Goal: Task Accomplishment & Management: Use online tool/utility

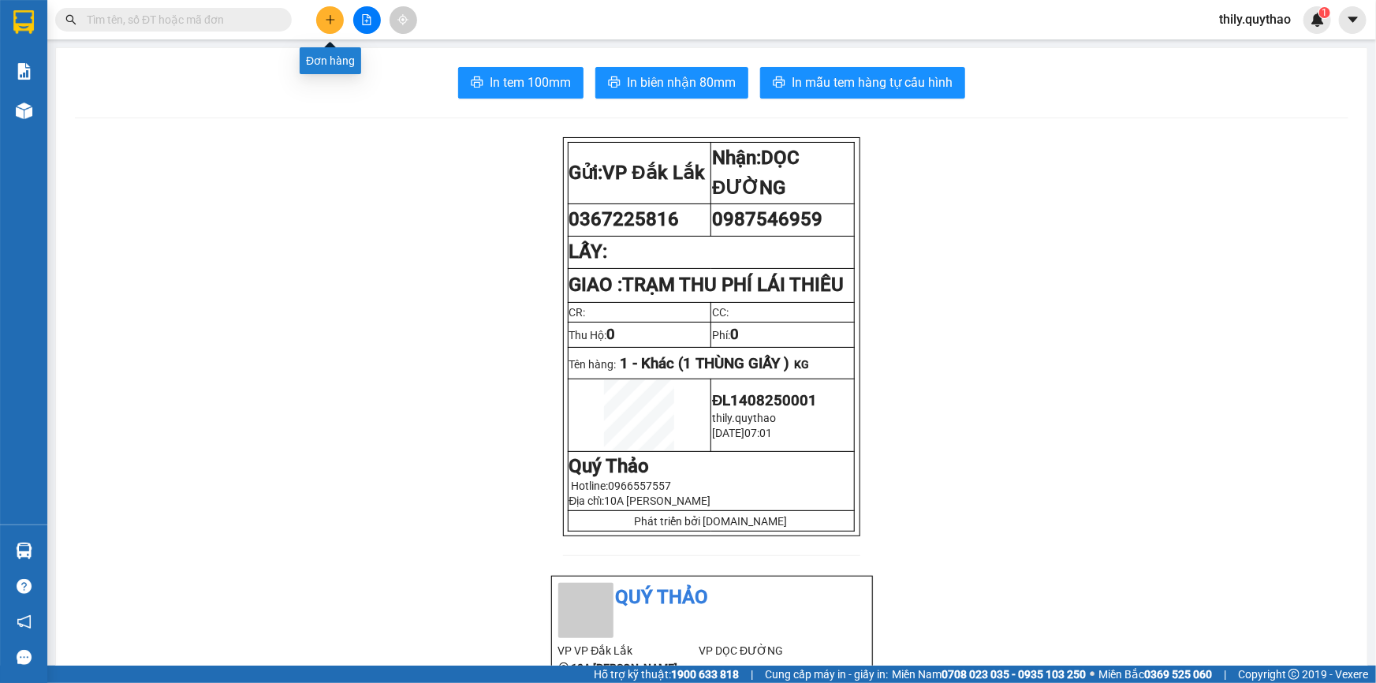
click at [331, 15] on icon "plus" at bounding box center [330, 19] width 11 height 11
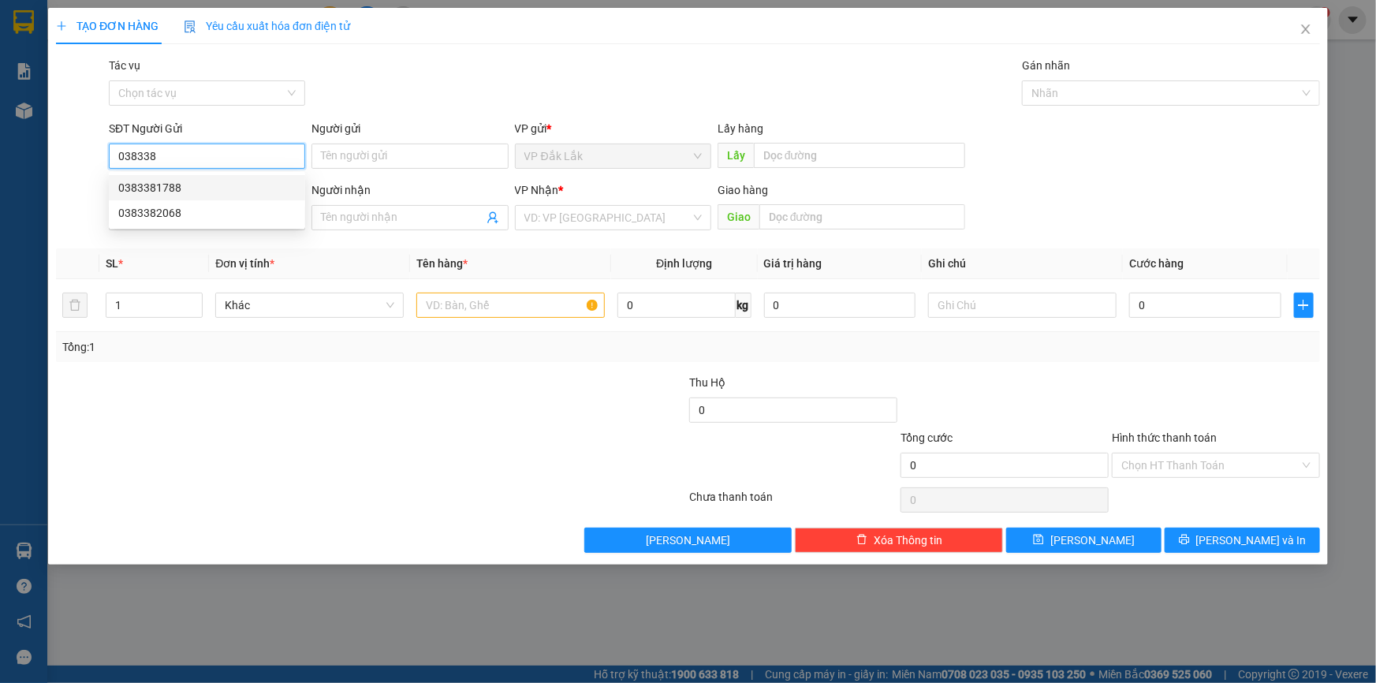
click at [160, 185] on div "0383381788" at bounding box center [206, 187] width 177 height 17
type input "0383381788"
type input "0945913693"
type input "0383381788"
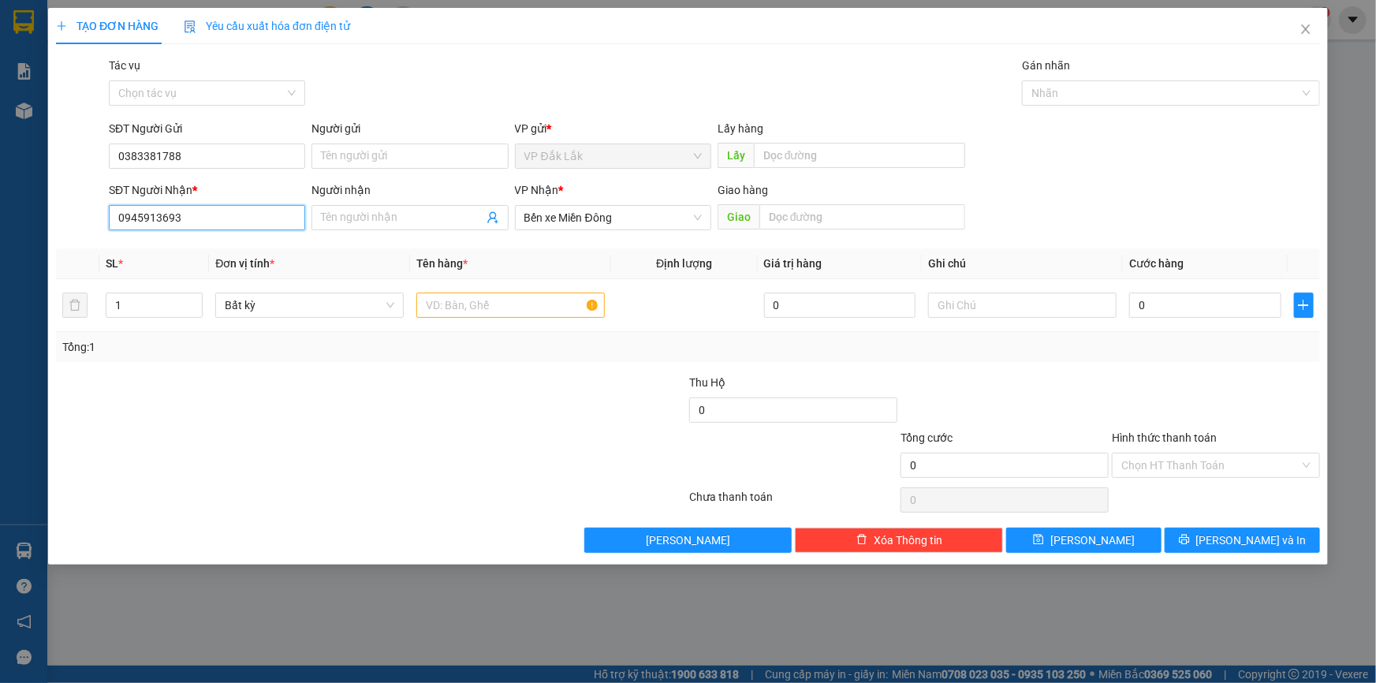
click at [234, 216] on input "0945913693" at bounding box center [207, 217] width 196 height 25
type input "0"
drag, startPoint x: 205, startPoint y: 248, endPoint x: 396, endPoint y: 299, distance: 197.4
click at [206, 248] on div "0326498819" at bounding box center [206, 249] width 177 height 17
type input "0326498819"
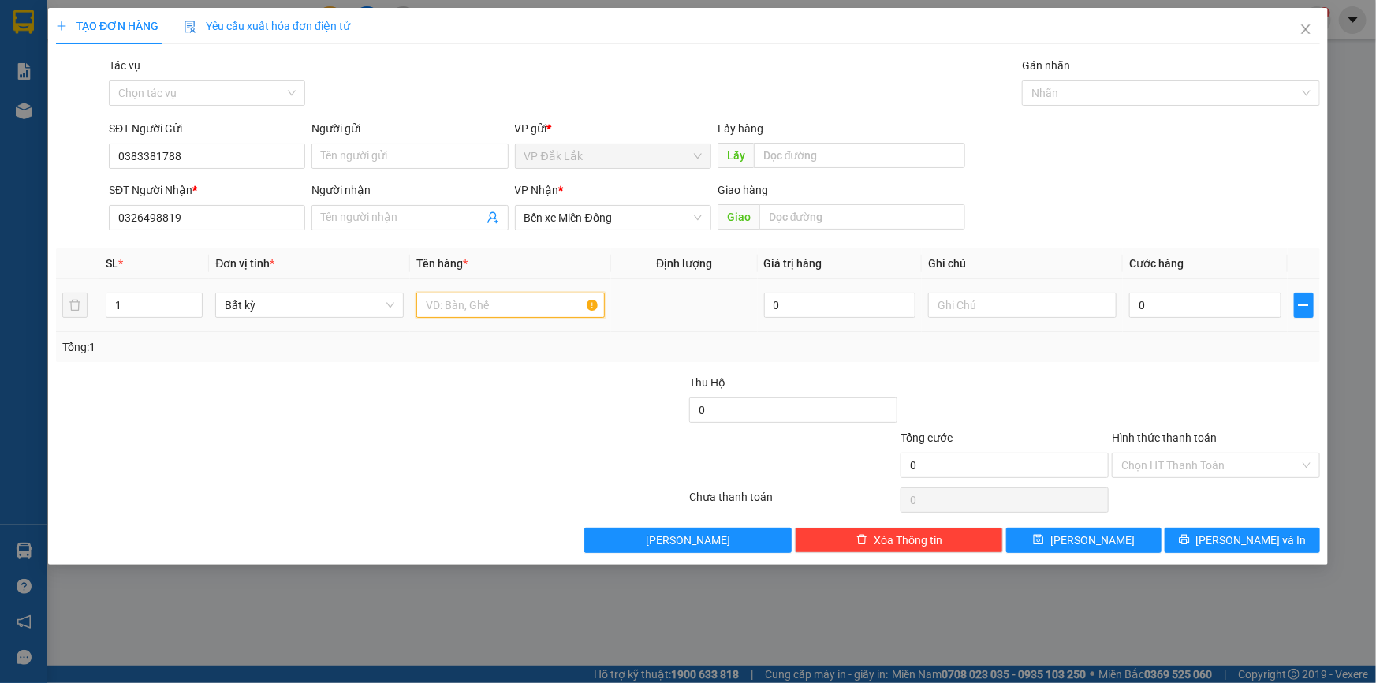
click at [456, 305] on input "text" at bounding box center [510, 305] width 188 height 25
click at [474, 302] on input "1THUNGF XỐP" at bounding box center [510, 305] width 188 height 25
click at [528, 304] on input "1 THÙNG XỐP XỐP" at bounding box center [510, 305] width 188 height 25
type input "1 THÙNG XỐP"
click at [1169, 468] on input "Hình thức thanh toán" at bounding box center [1210, 465] width 178 height 24
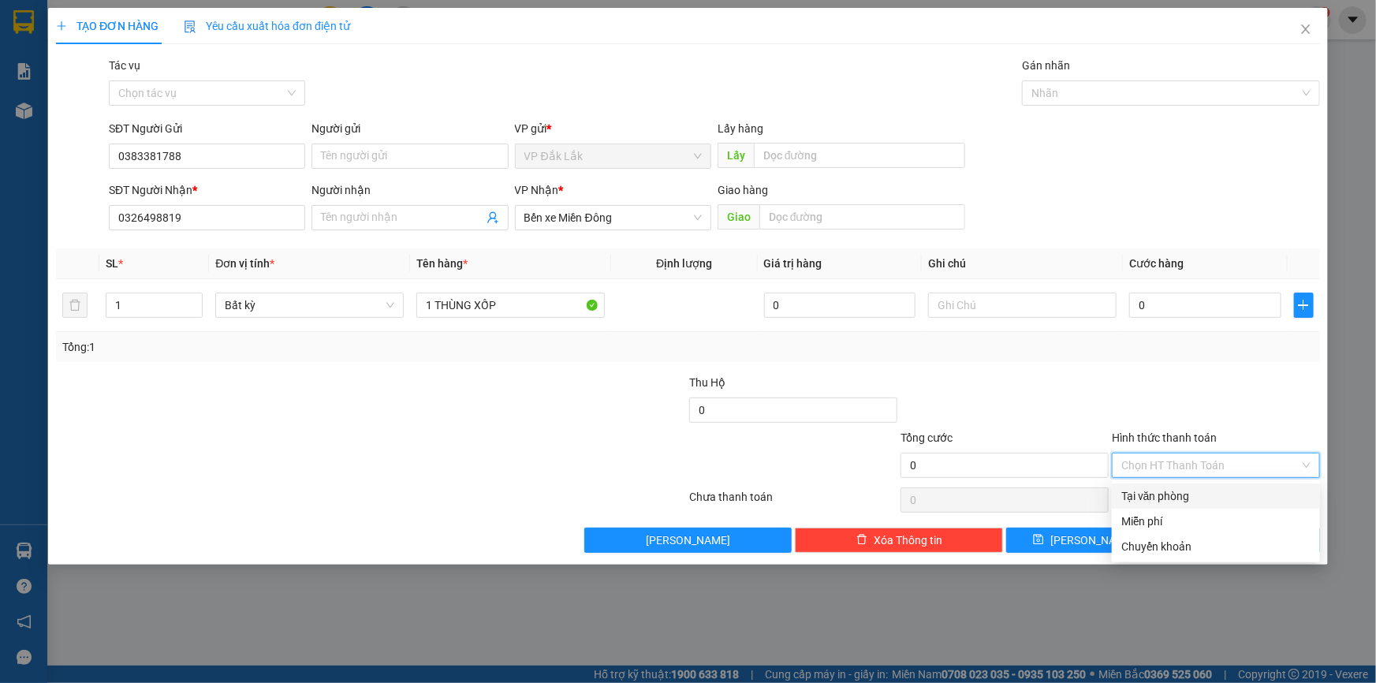
click at [1184, 496] on div "Tại văn phòng" at bounding box center [1215, 495] width 189 height 17
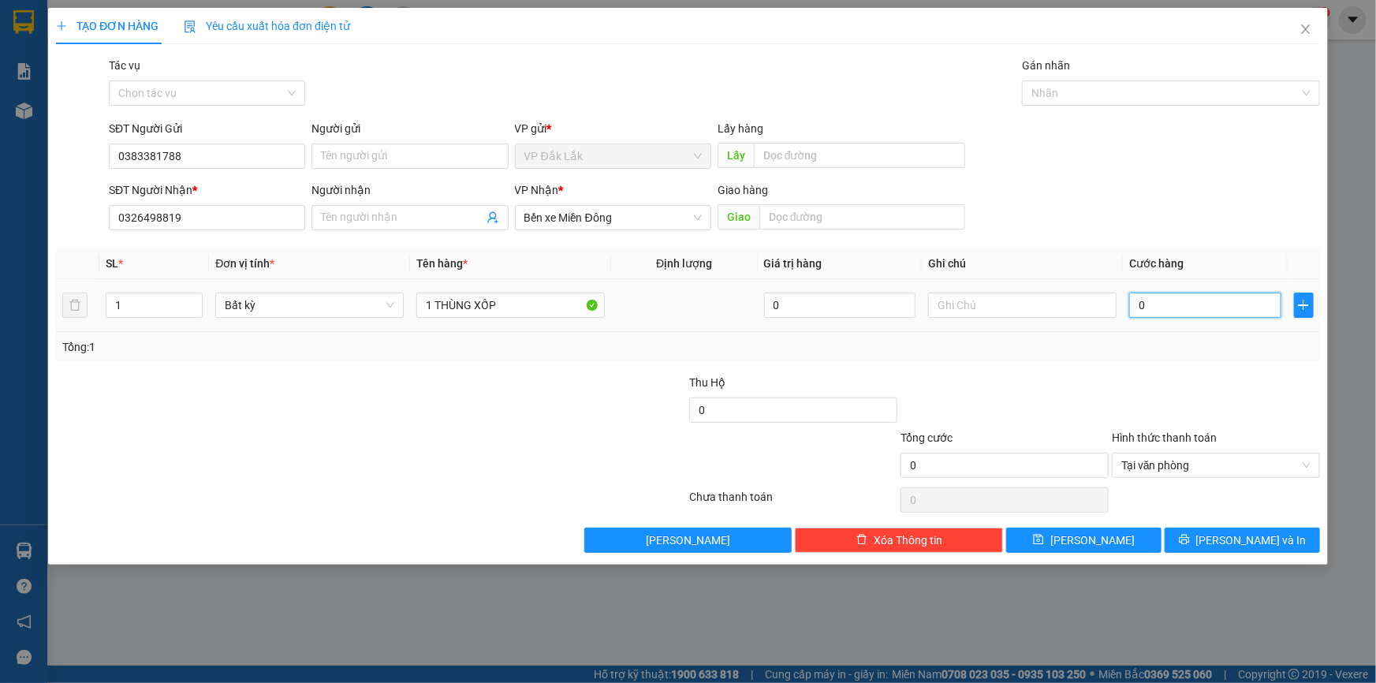
click at [1139, 307] on input "0" at bounding box center [1205, 305] width 152 height 25
type input "4"
type input "40"
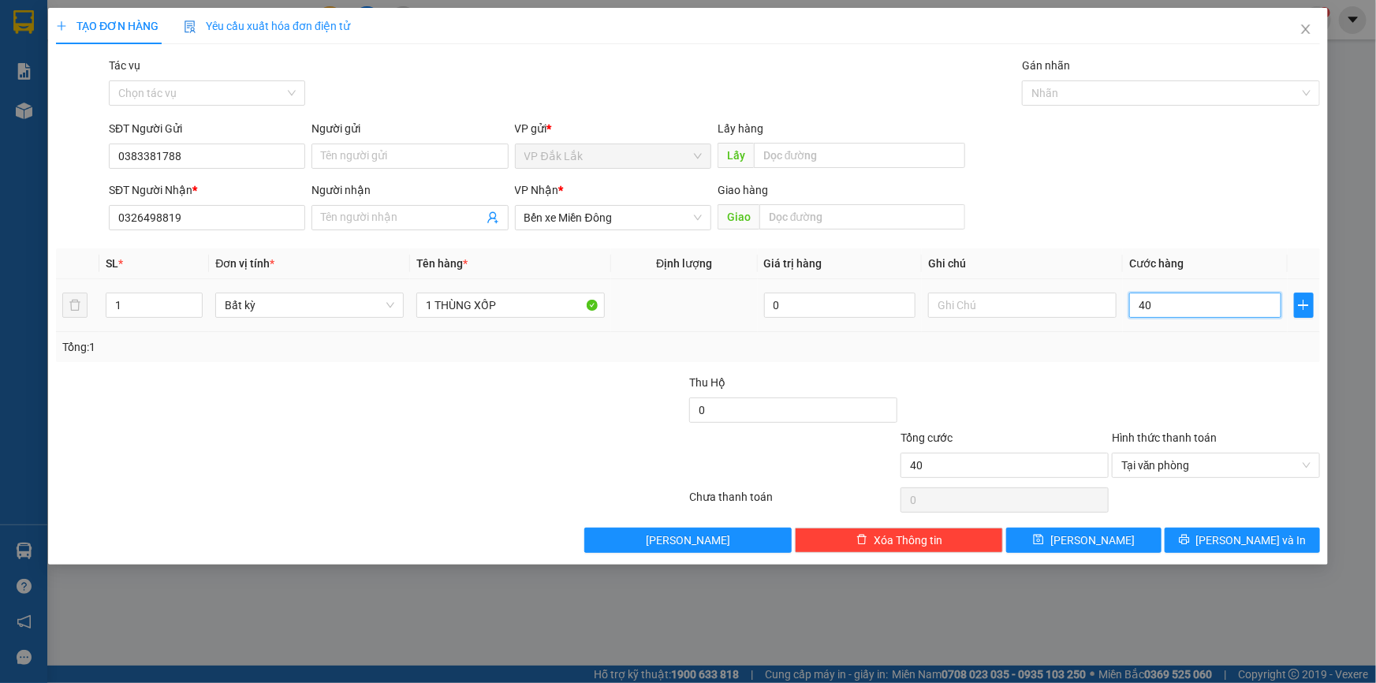
type input "400"
type input "4.000"
type input "40.000"
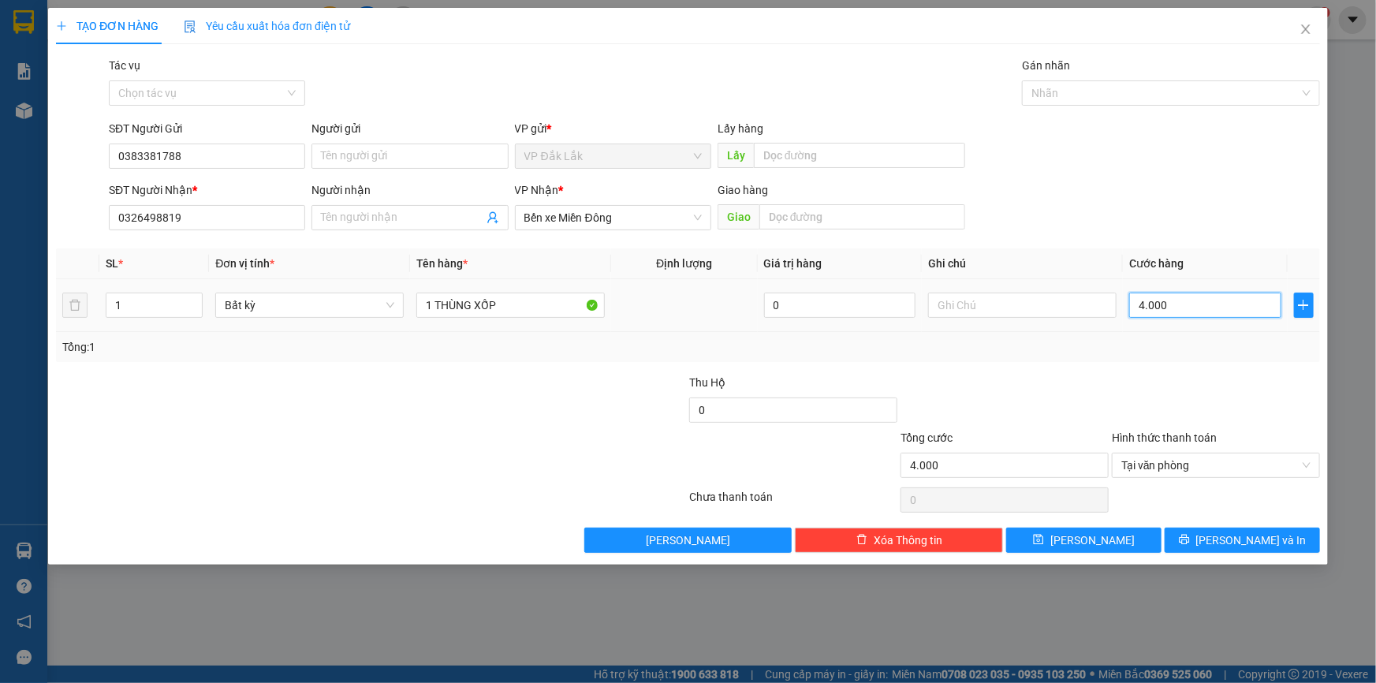
type input "40.000"
type input "400.000"
type input "40.000"
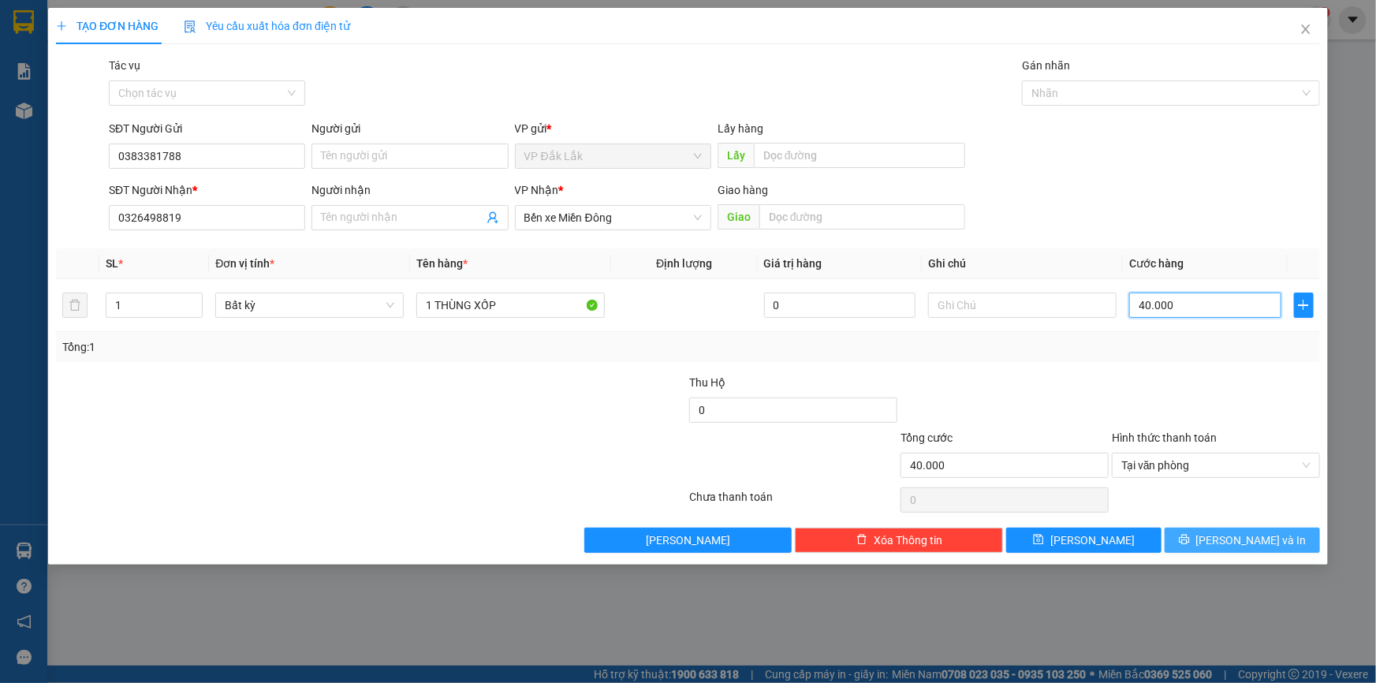
type input "40.000"
click at [1262, 531] on span "[PERSON_NAME] và In" at bounding box center [1251, 539] width 110 height 17
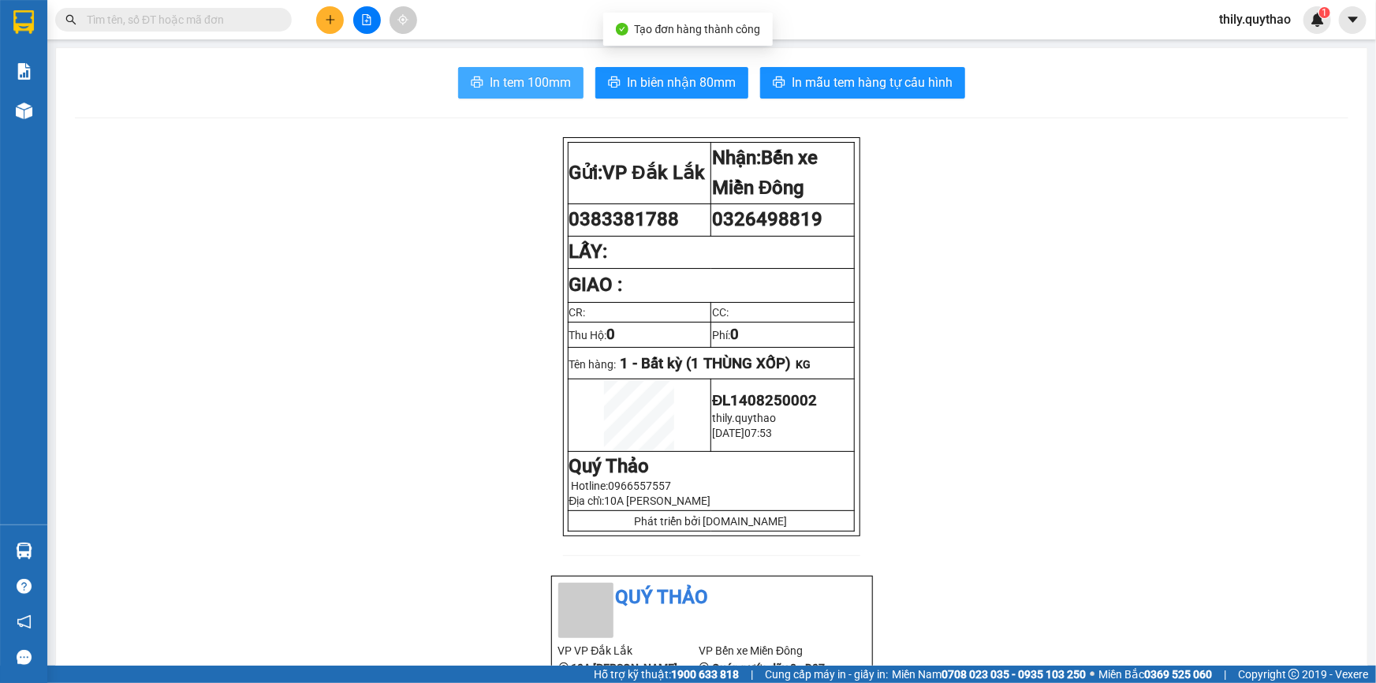
click at [552, 83] on span "In tem 100mm" at bounding box center [530, 83] width 81 height 20
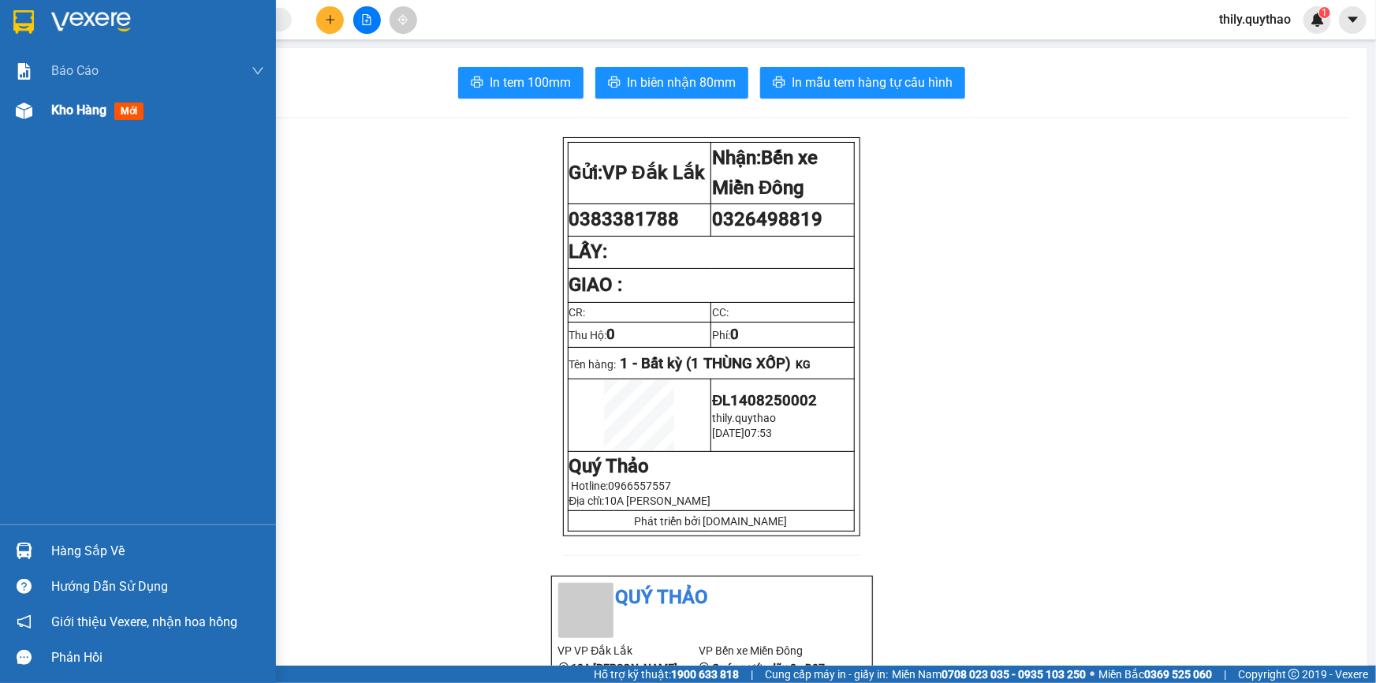
click at [58, 110] on span "Kho hàng" at bounding box center [78, 110] width 55 height 15
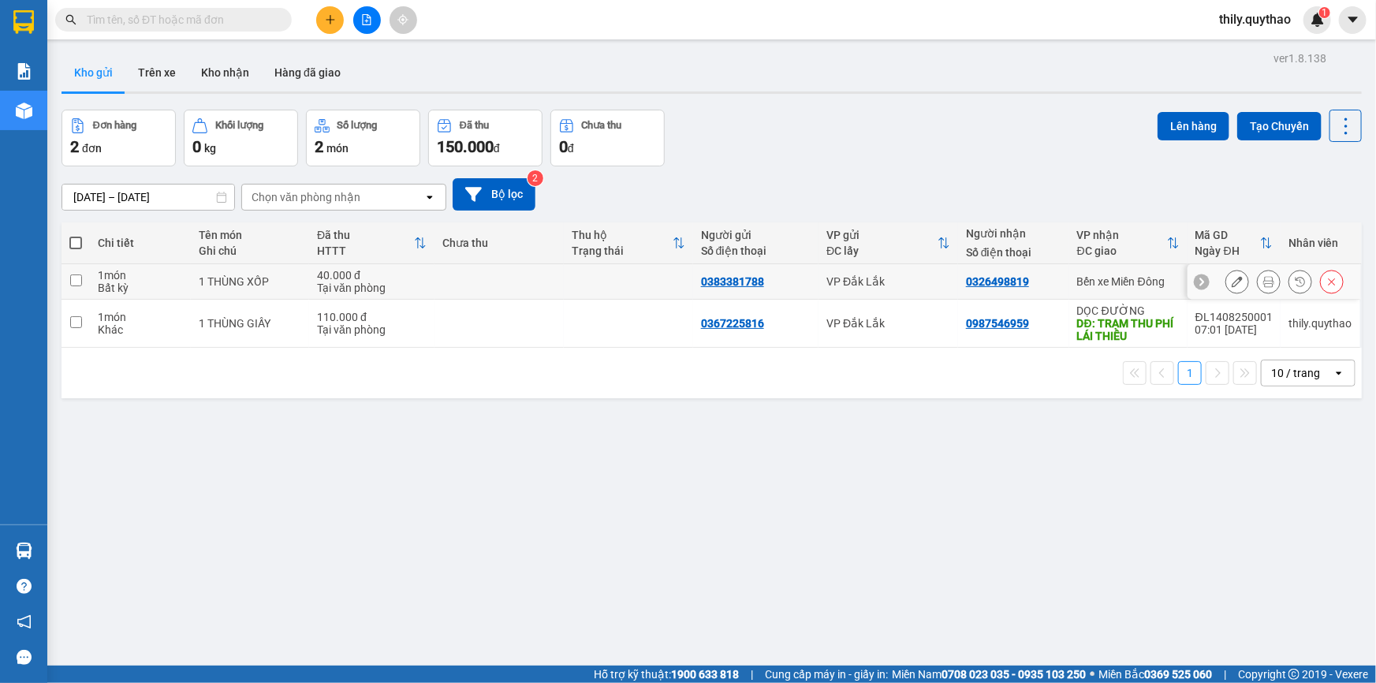
drag, startPoint x: 76, startPoint y: 282, endPoint x: 82, endPoint y: 324, distance: 42.3
click at [79, 304] on tbody "1 món Bất kỳ 1 THÙNG XỐP 40.000 đ Tại văn phòng 0383381788 VP [GEOGRAPHIC_DATA]…" at bounding box center [712, 306] width 1300 height 84
click at [78, 326] on input "checkbox" at bounding box center [76, 322] width 12 height 12
checkbox input "true"
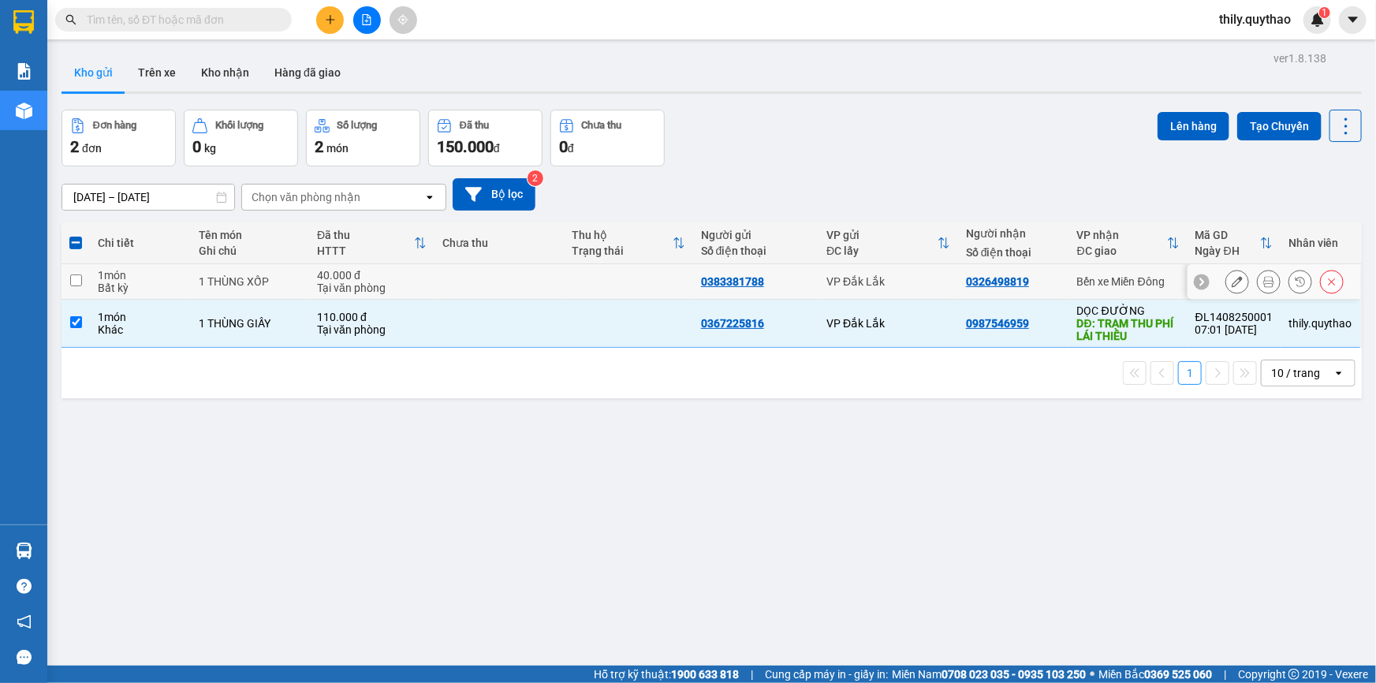
click at [76, 282] on input "checkbox" at bounding box center [76, 280] width 12 height 12
checkbox input "true"
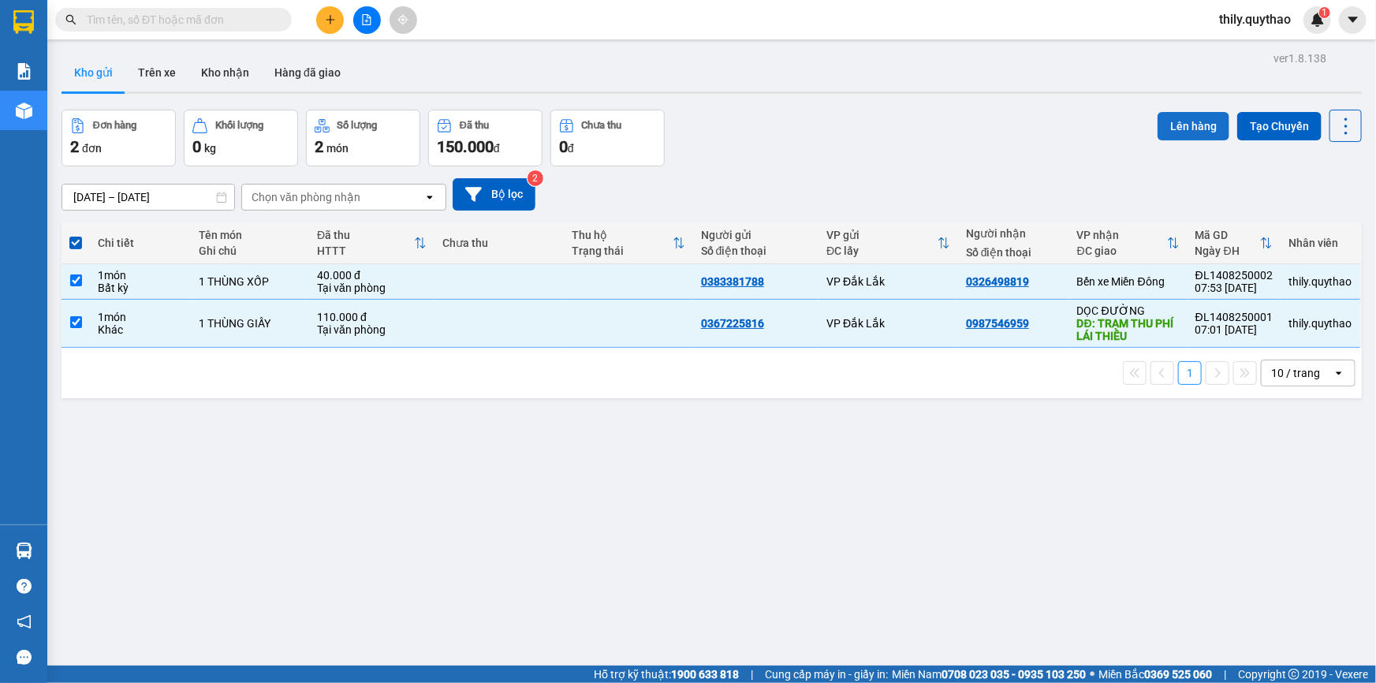
click at [1189, 122] on button "Lên hàng" at bounding box center [1194, 126] width 72 height 28
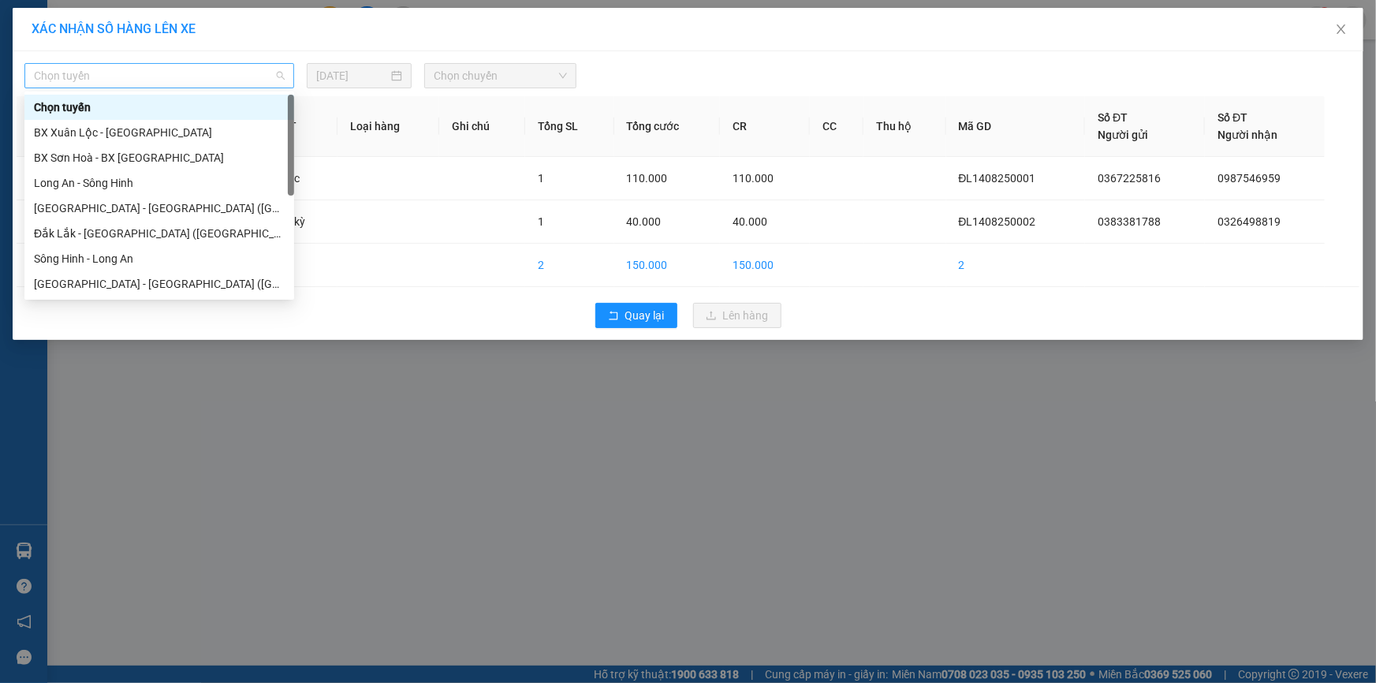
click at [260, 81] on span "Chọn tuyến" at bounding box center [159, 76] width 251 height 24
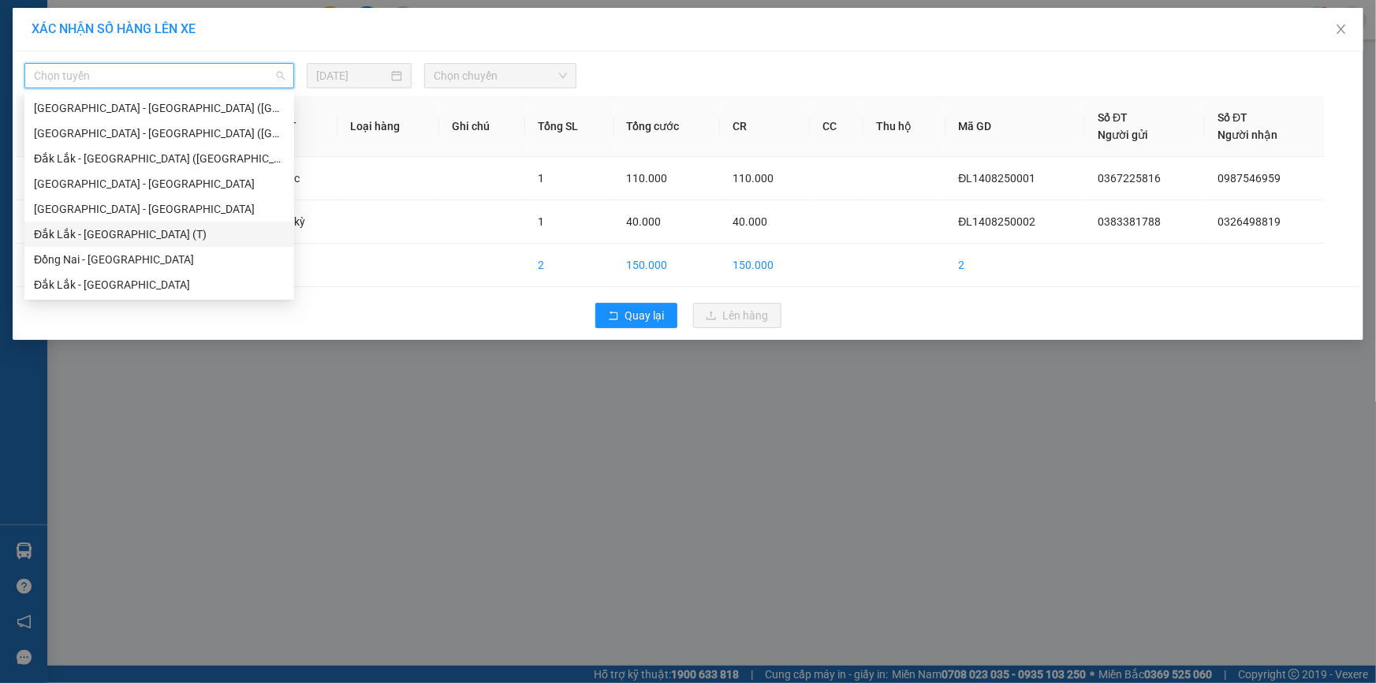
click at [173, 229] on div "Đắk Lắk - [GEOGRAPHIC_DATA] (T)" at bounding box center [159, 234] width 251 height 17
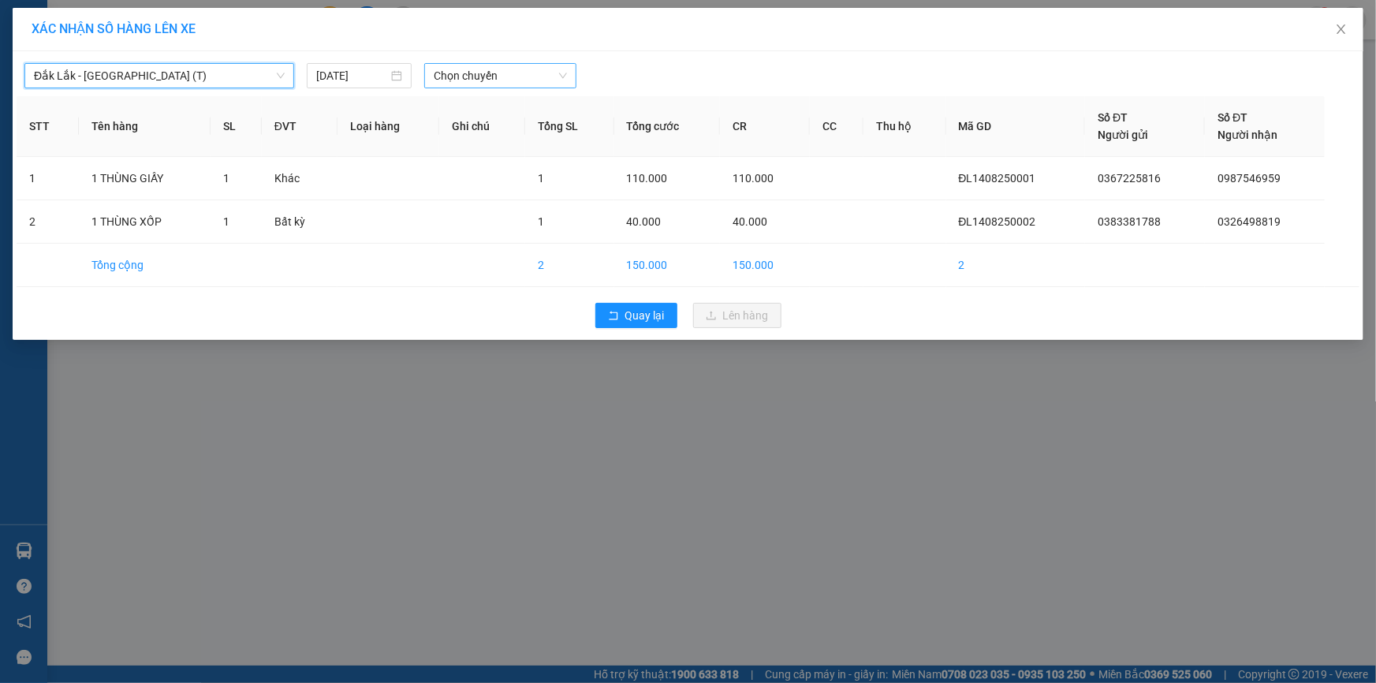
click at [477, 71] on span "Chọn chuyến" at bounding box center [500, 76] width 133 height 24
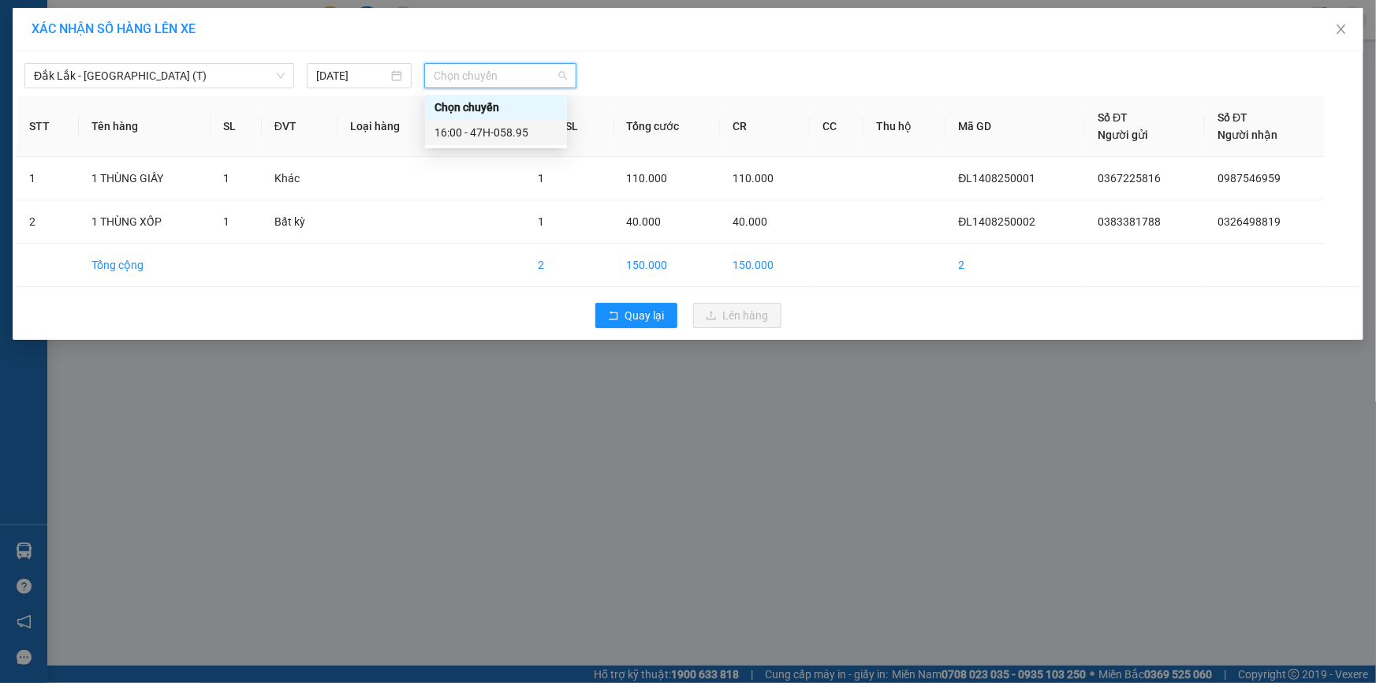
click at [479, 125] on div "16:00 - 47H-058.95" at bounding box center [495, 132] width 123 height 17
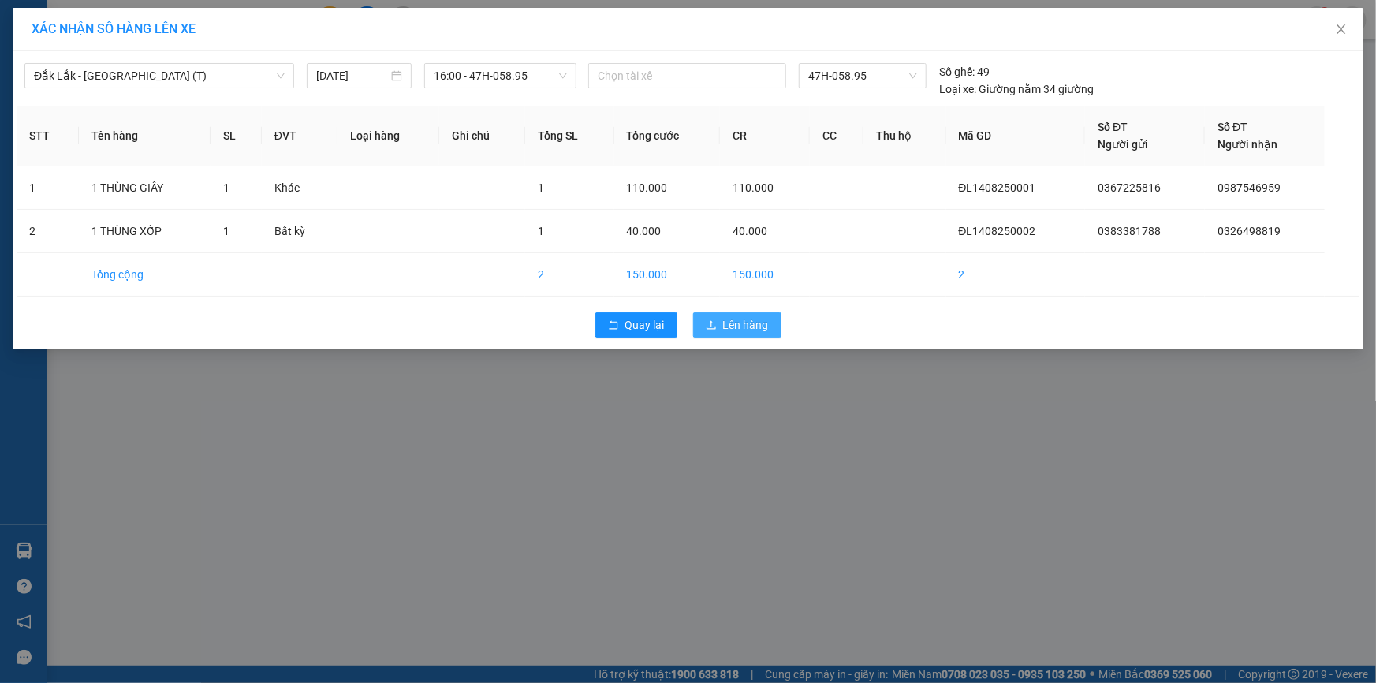
click at [757, 325] on span "Lên hàng" at bounding box center [746, 324] width 46 height 17
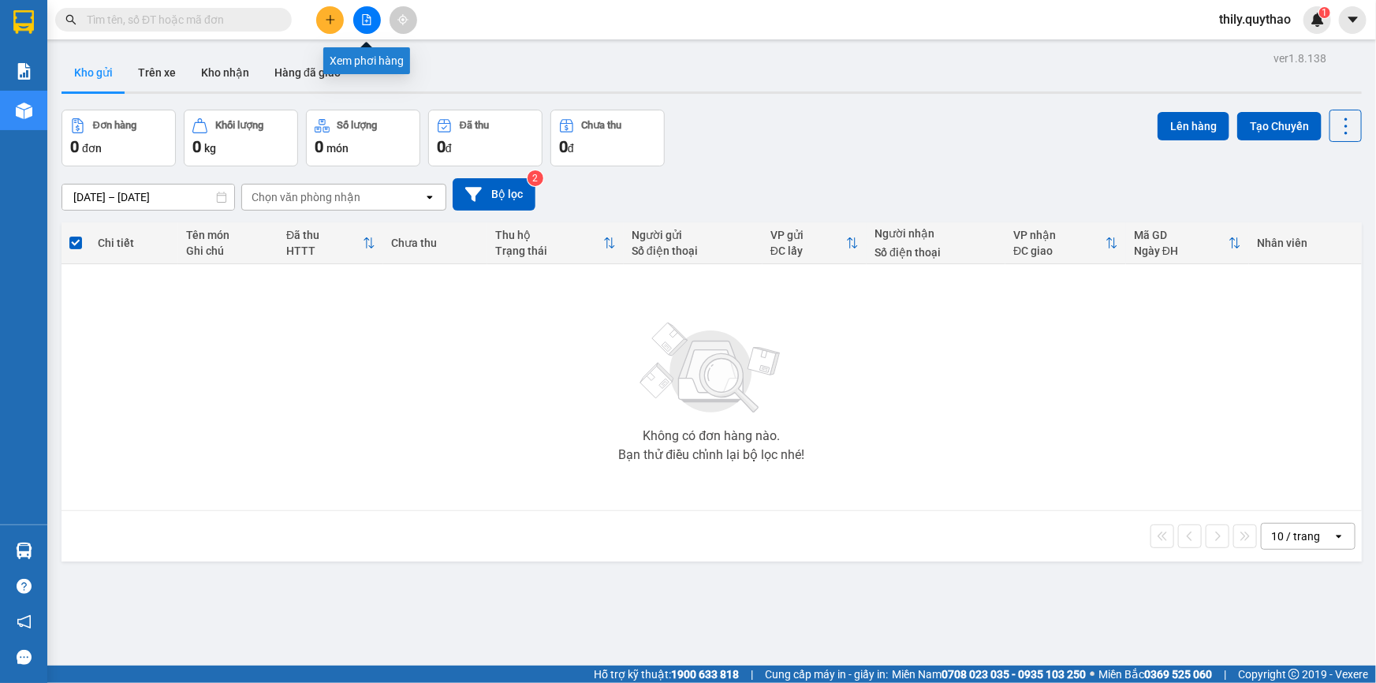
click at [361, 18] on icon "file-add" at bounding box center [366, 19] width 11 height 11
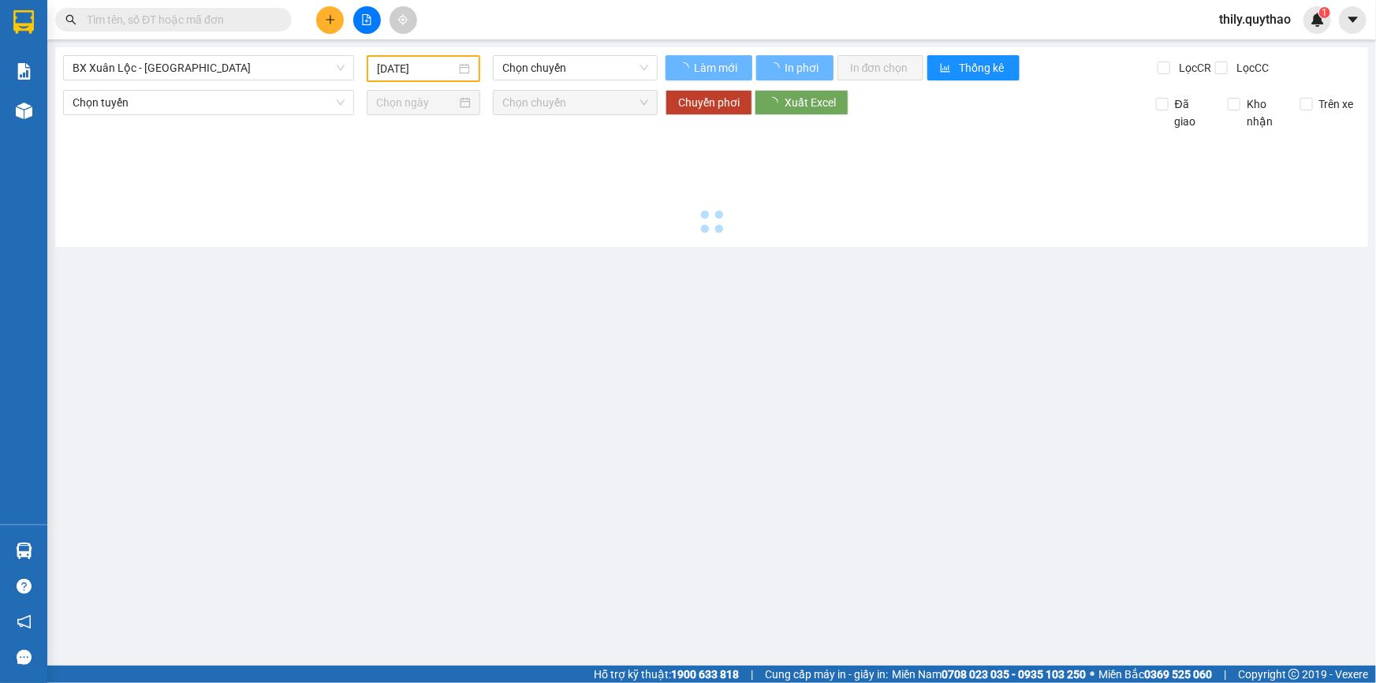
type input "[DATE]"
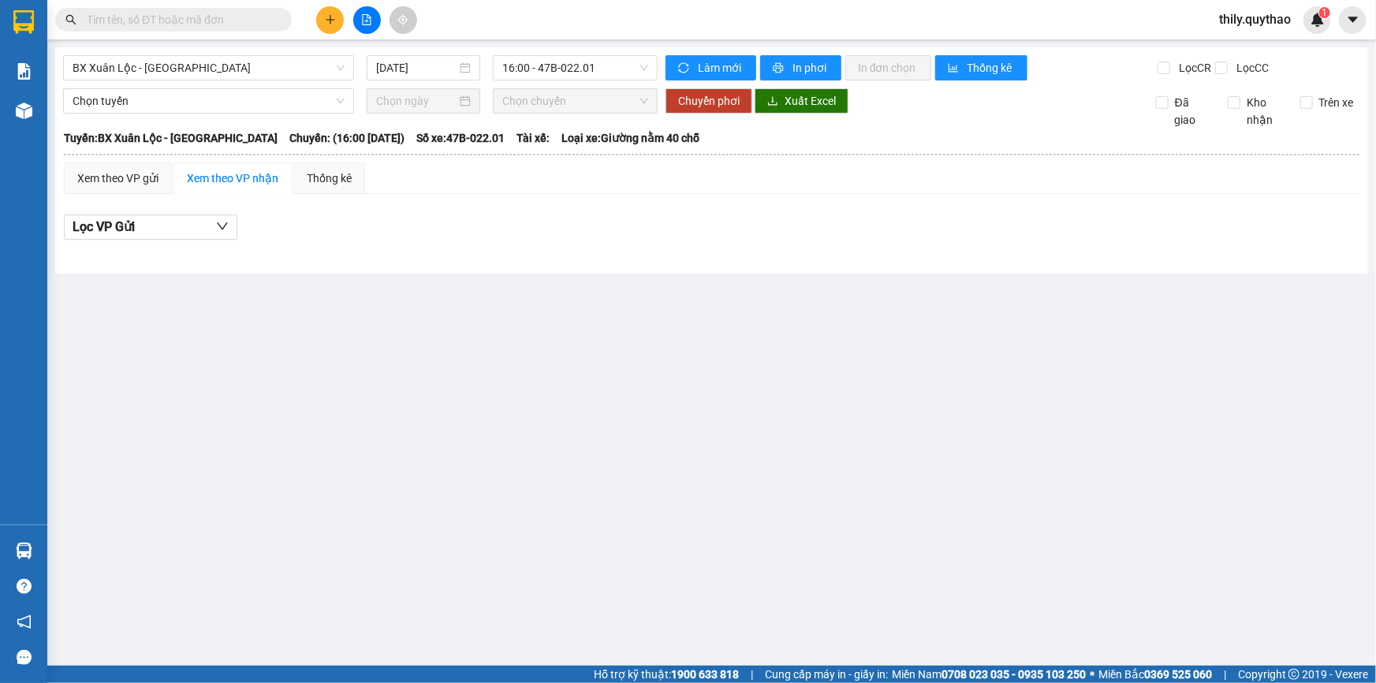
click at [202, 21] on input "text" at bounding box center [180, 19] width 186 height 17
click at [228, 19] on input "text" at bounding box center [180, 19] width 186 height 17
click at [236, 79] on span "BX Xuân Lộc - [GEOGRAPHIC_DATA]" at bounding box center [209, 68] width 272 height 24
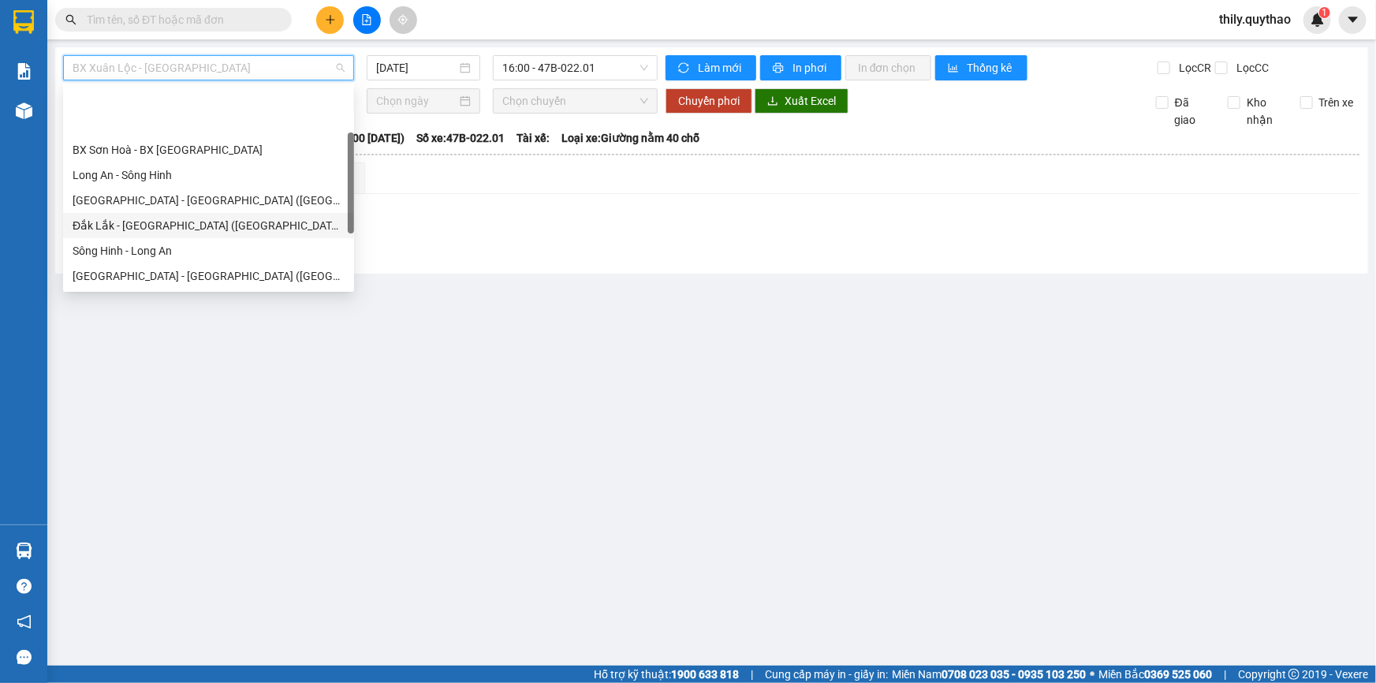
scroll to position [71, 0]
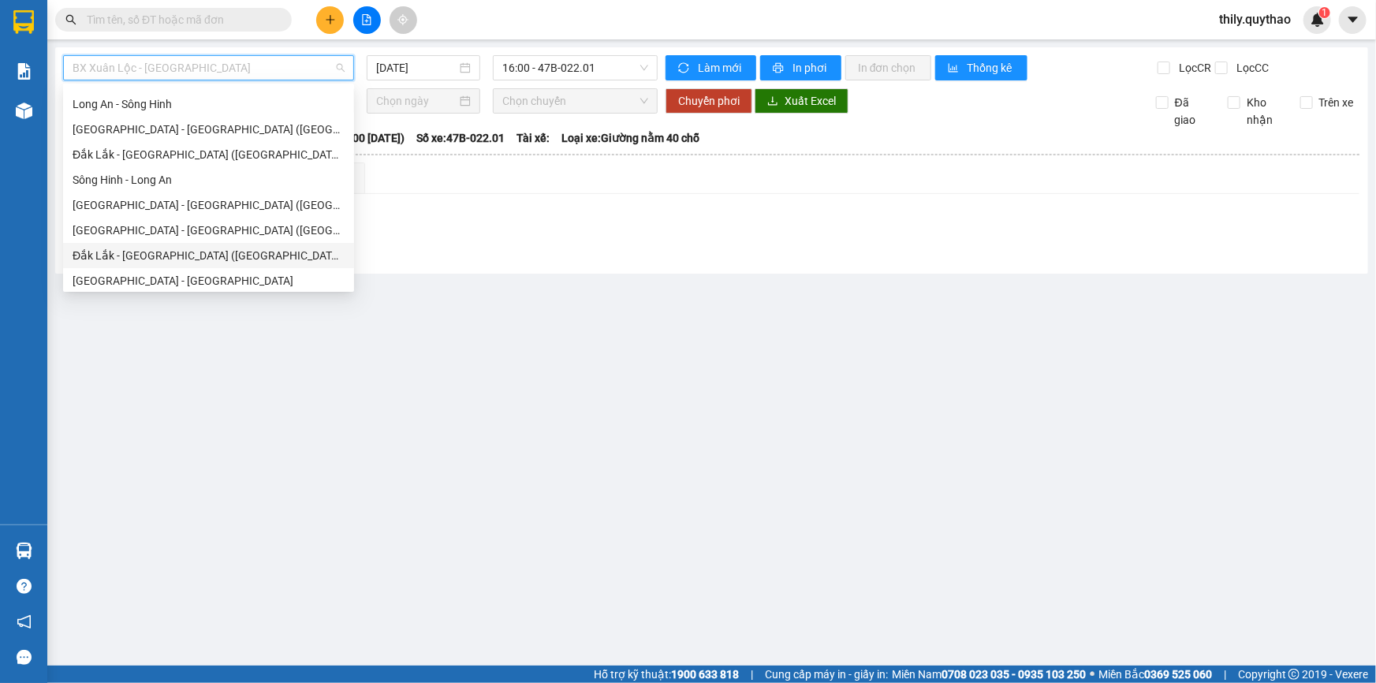
click at [199, 249] on div "Đắk Lắk - [GEOGRAPHIC_DATA] ([GEOGRAPHIC_DATA])" at bounding box center [209, 255] width 272 height 17
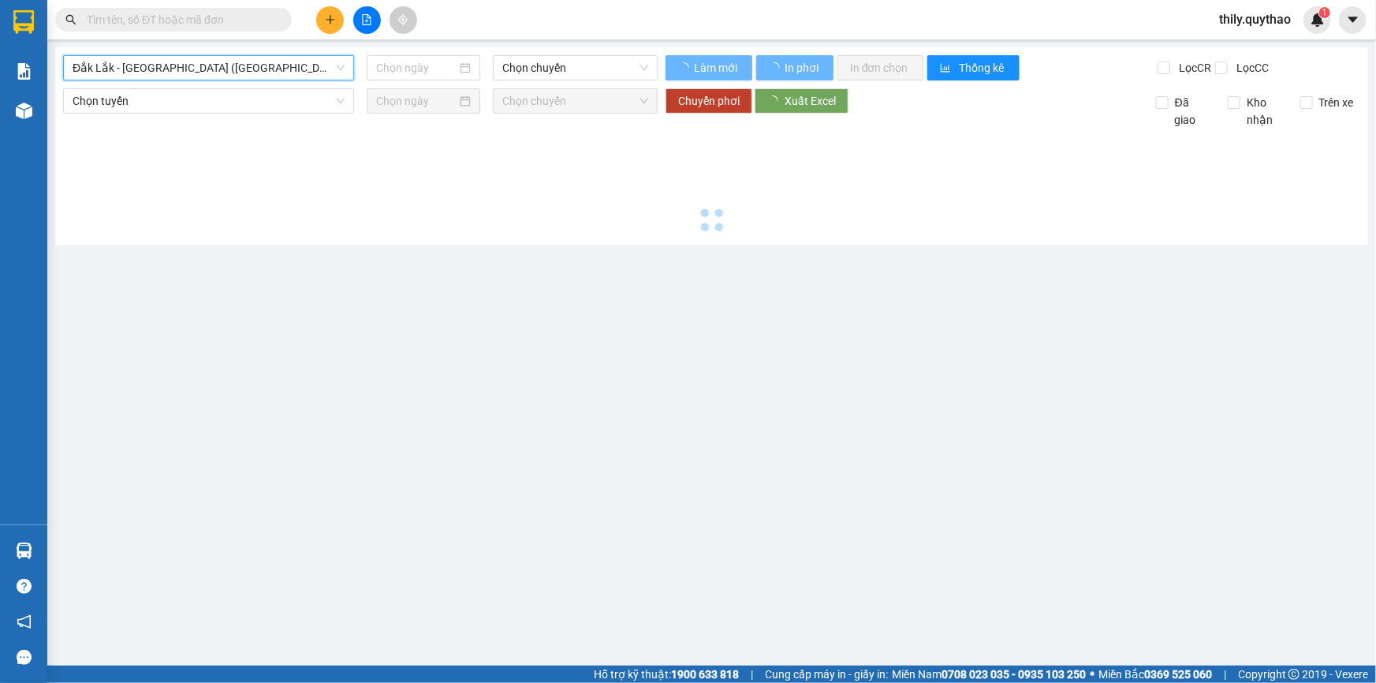
type input "[DATE]"
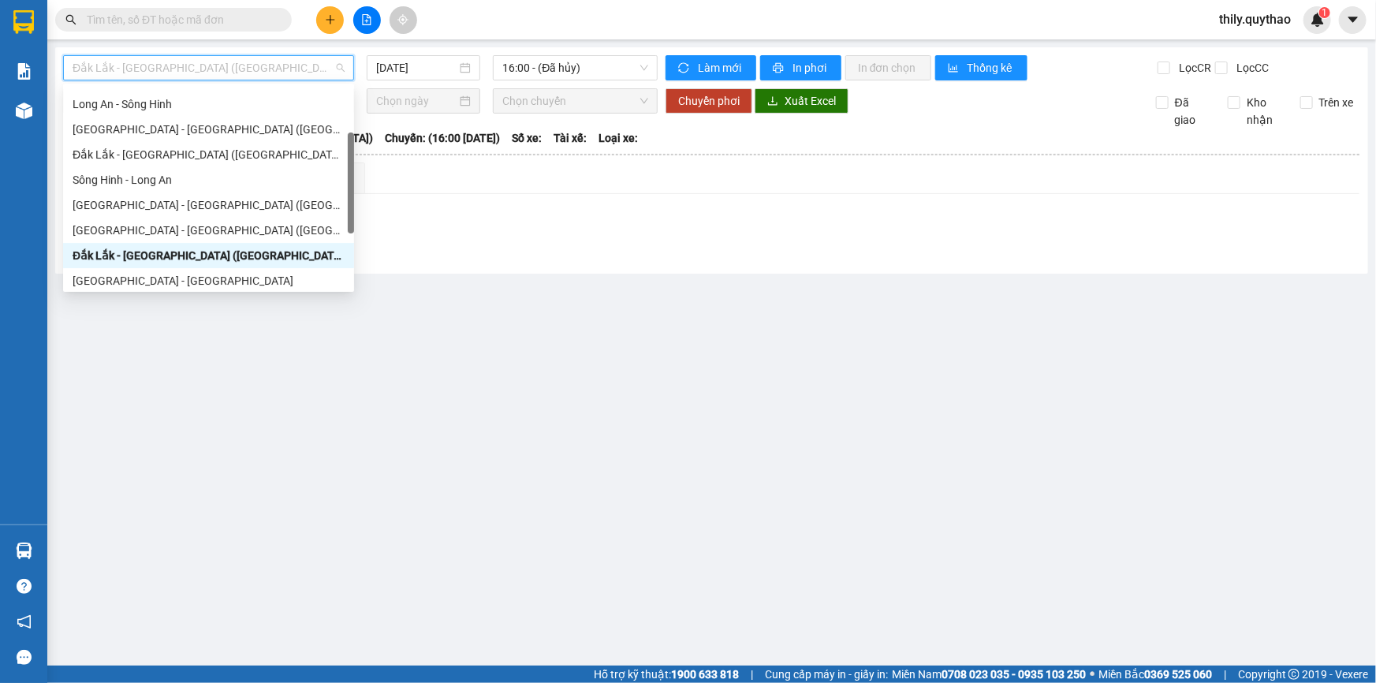
click at [205, 72] on span "Đắk Lắk - [GEOGRAPHIC_DATA] ([GEOGRAPHIC_DATA])" at bounding box center [209, 68] width 272 height 24
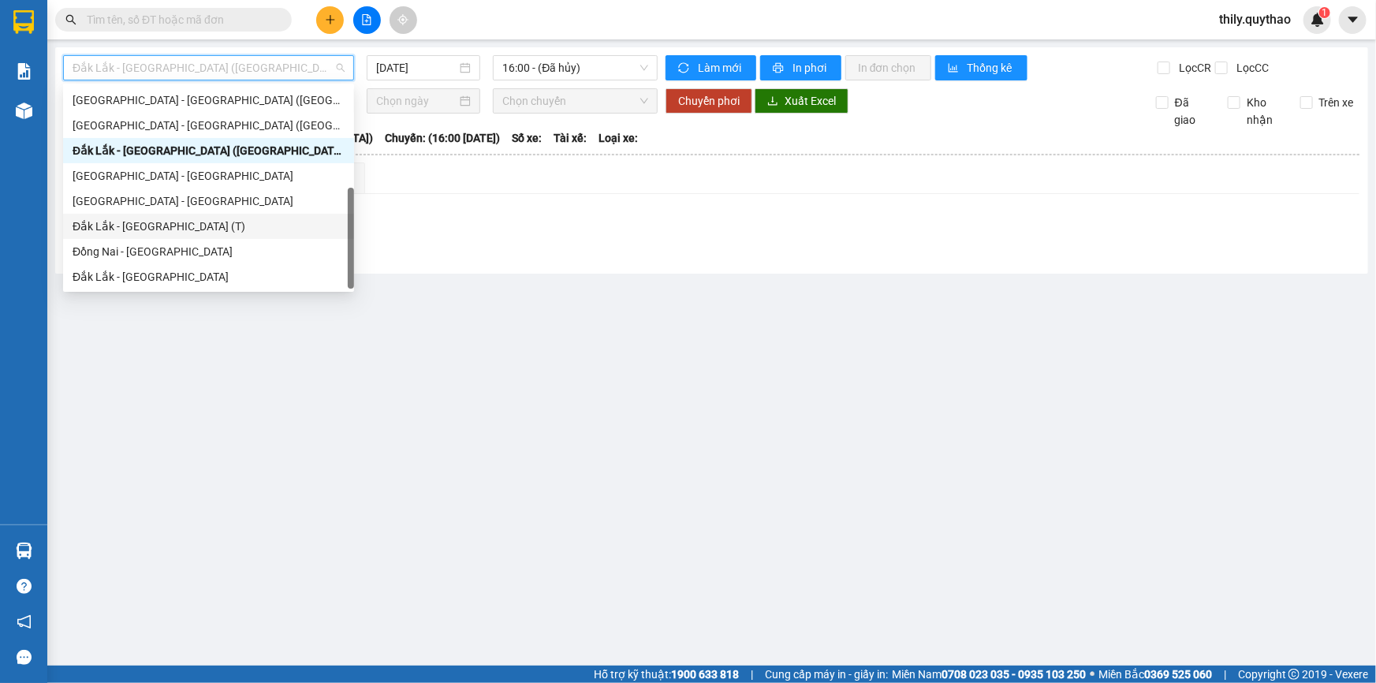
click at [199, 222] on div "Đắk Lắk - [GEOGRAPHIC_DATA] (T)" at bounding box center [209, 226] width 272 height 17
type input "[DATE]"
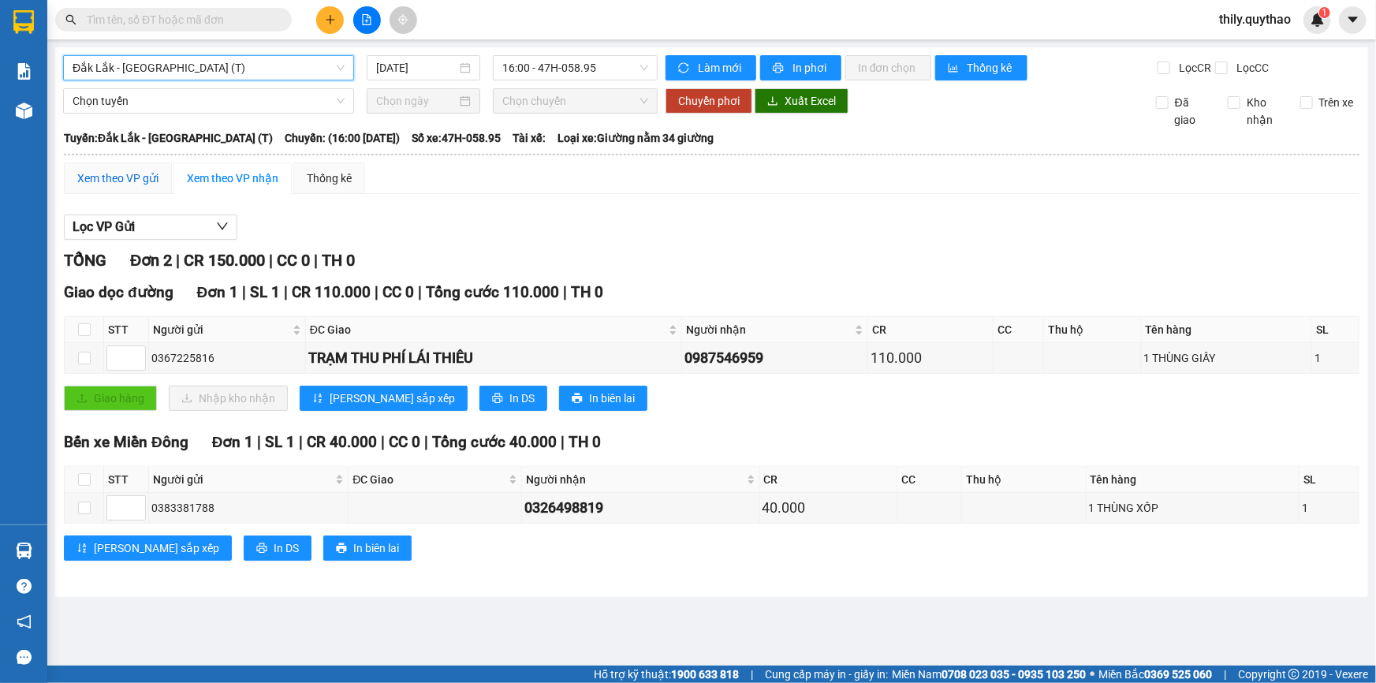
click at [149, 180] on div "Xem theo VP gửi" at bounding box center [117, 178] width 81 height 17
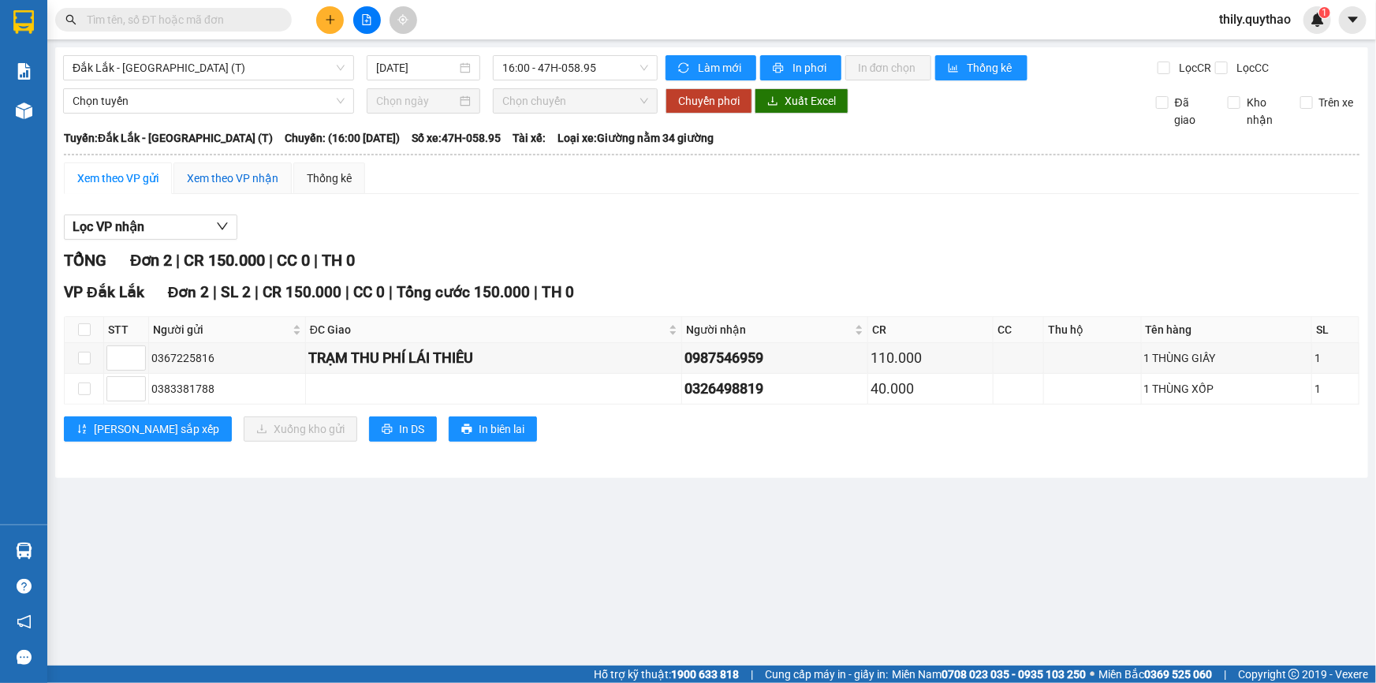
click at [246, 175] on div "Xem theo VP nhận" at bounding box center [232, 178] width 91 height 17
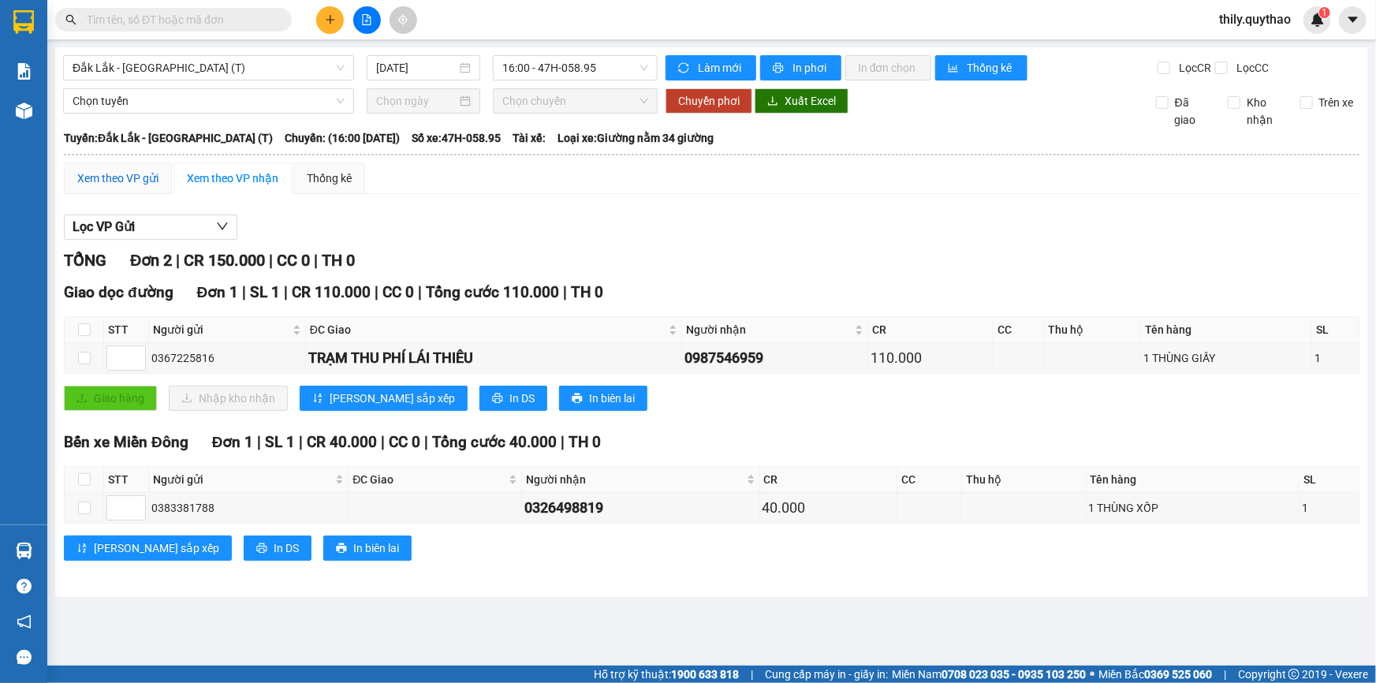
click at [95, 173] on div "Xem theo VP gửi" at bounding box center [117, 178] width 81 height 17
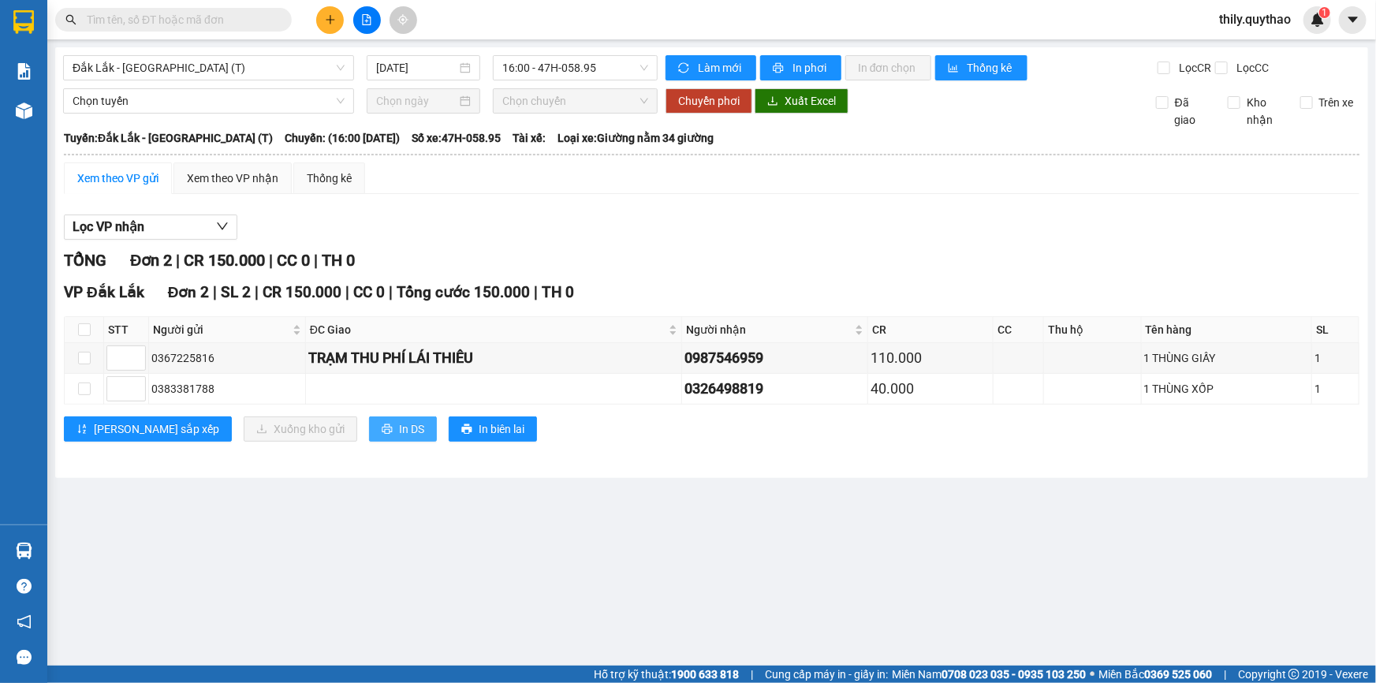
click at [399, 423] on span "In DS" at bounding box center [411, 428] width 25 height 17
click at [369, 14] on icon "file-add" at bounding box center [366, 19] width 11 height 11
click at [319, 71] on span "Đắk Lắk - [GEOGRAPHIC_DATA] (T)" at bounding box center [209, 68] width 272 height 24
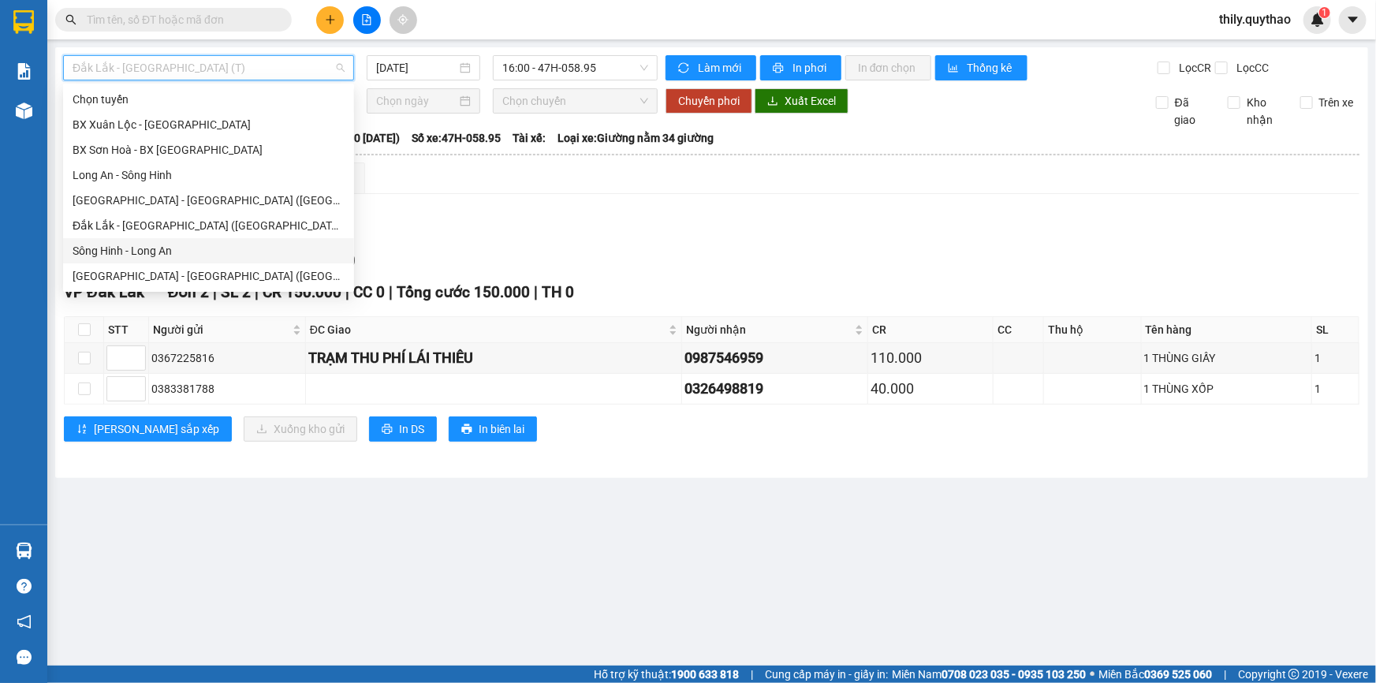
click at [190, 254] on div "Sông Hinh - Long An" at bounding box center [209, 250] width 272 height 17
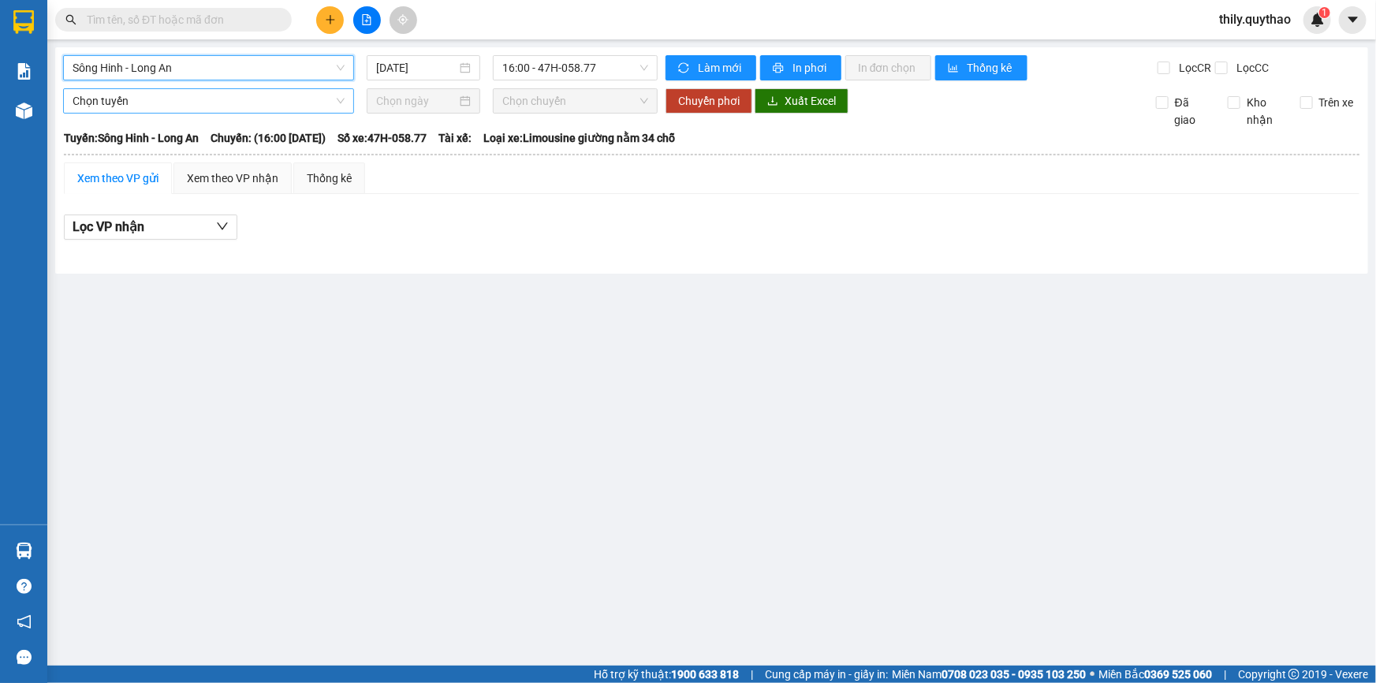
click at [259, 95] on span "Chọn tuyến" at bounding box center [209, 101] width 272 height 24
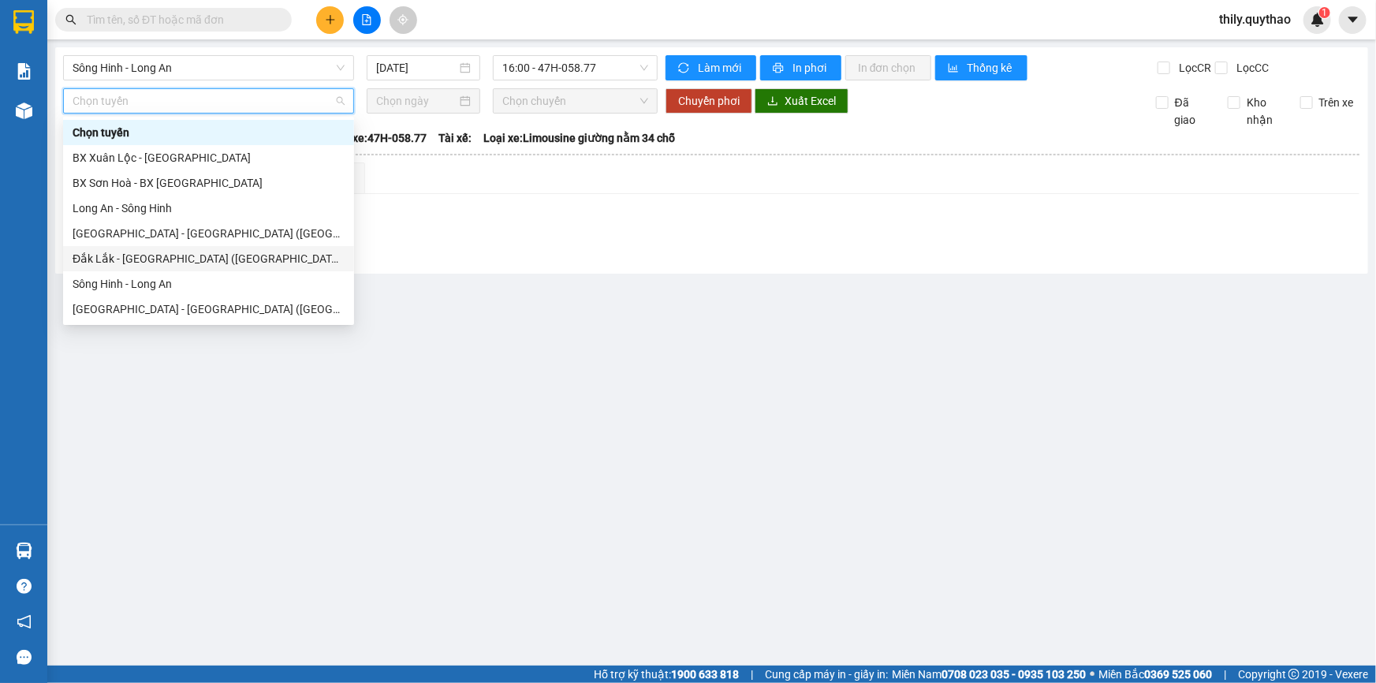
scroll to position [71, 0]
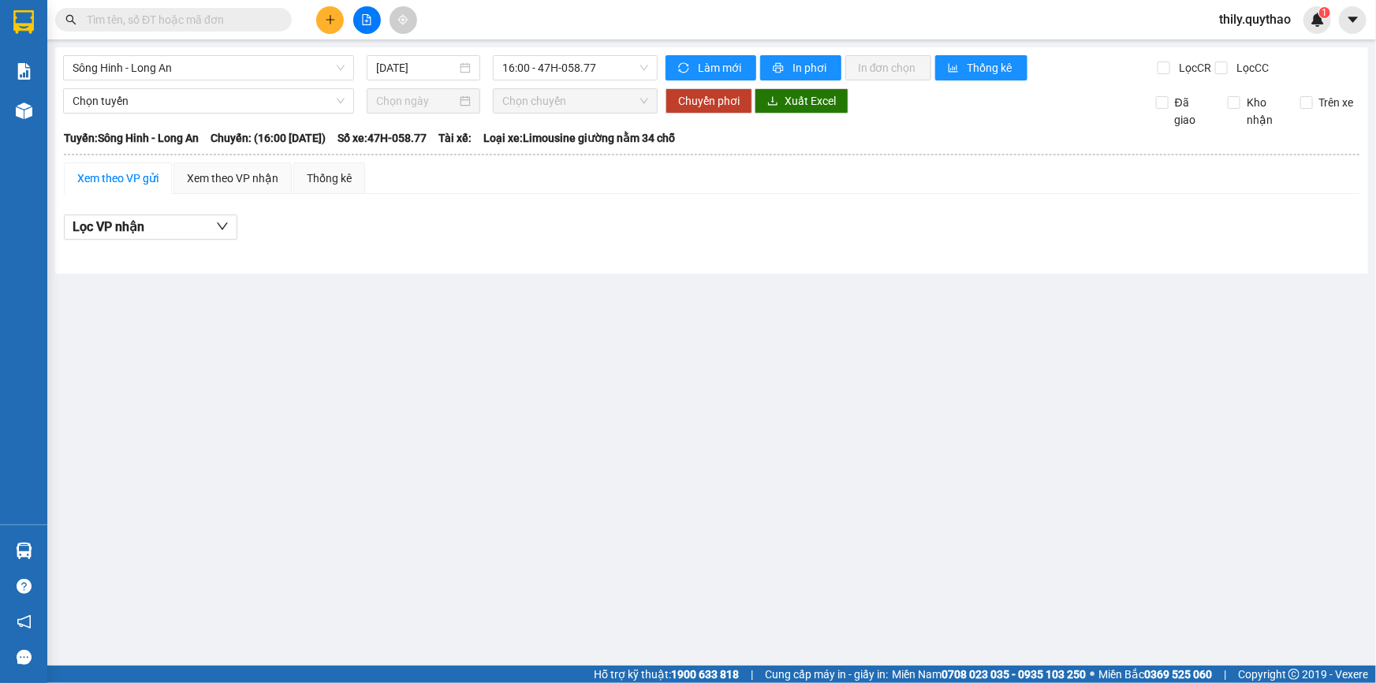
drag, startPoint x: 367, startPoint y: 267, endPoint x: 388, endPoint y: 244, distance: 31.8
click at [367, 268] on div "Sông Hinh - Long An [DATE] 16:00 - 47H-058.77 Làm mới In phơi In đơn chọn Thống…" at bounding box center [711, 160] width 1313 height 226
click at [437, 69] on input "[DATE]" at bounding box center [416, 67] width 80 height 17
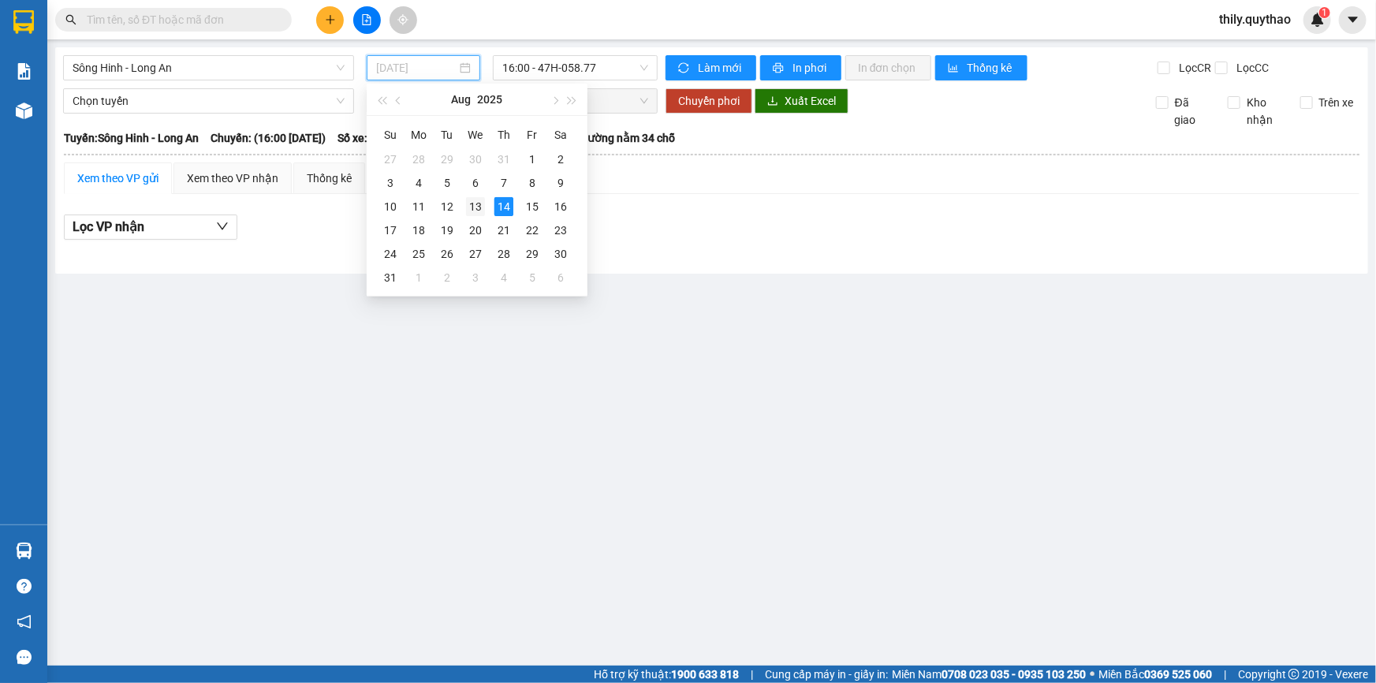
click at [466, 203] on div "13" at bounding box center [475, 206] width 19 height 19
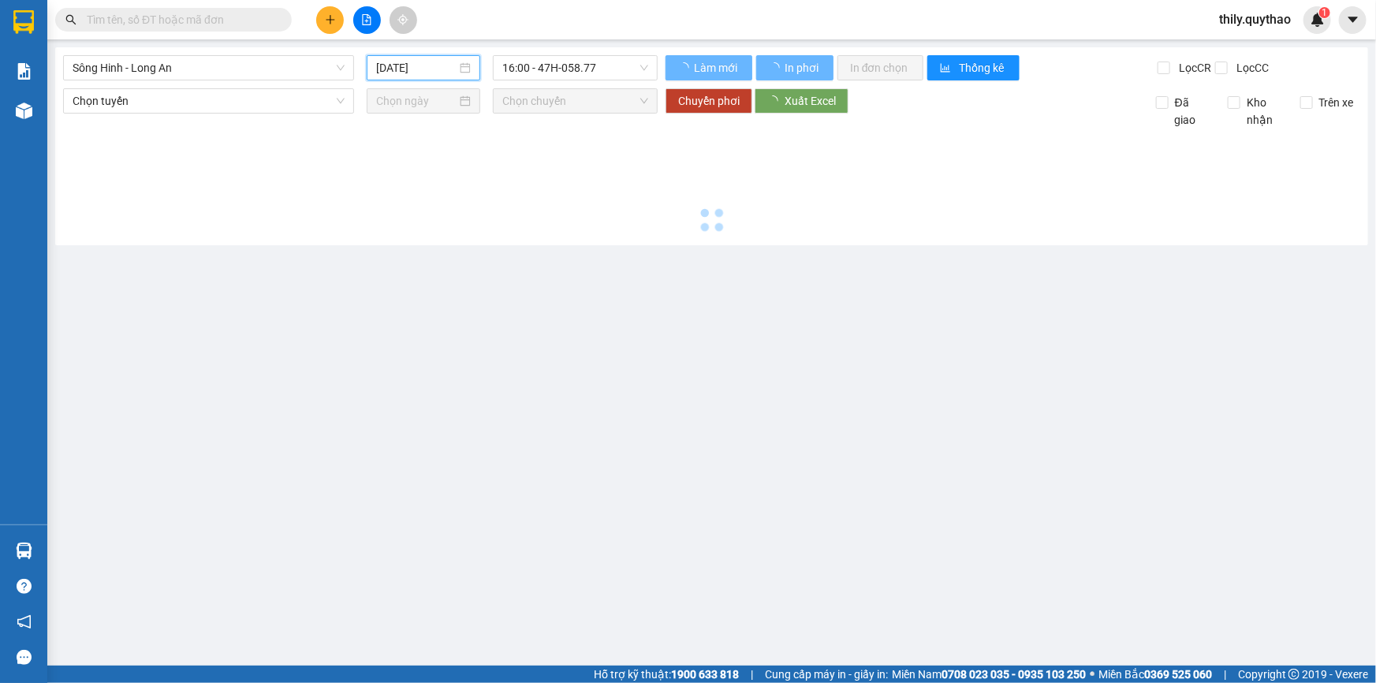
type input "[DATE]"
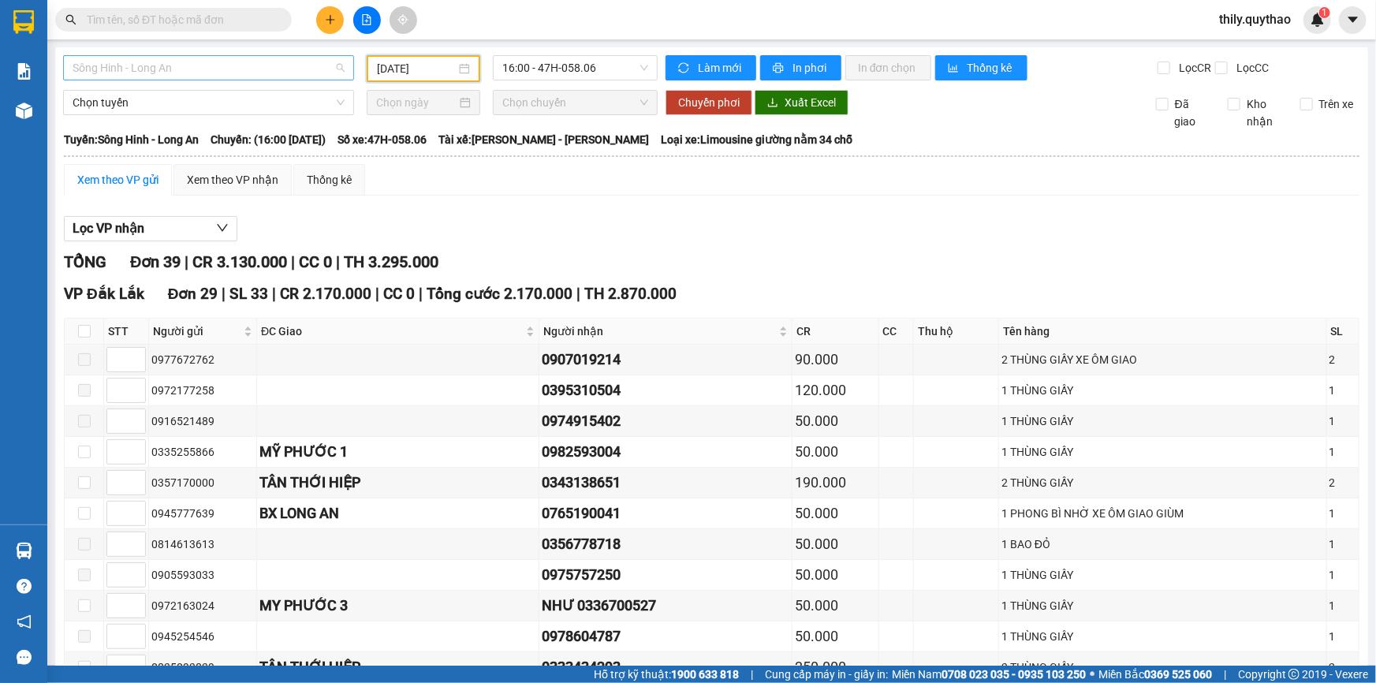
click at [323, 65] on span "Sông Hinh - Long An" at bounding box center [209, 68] width 272 height 24
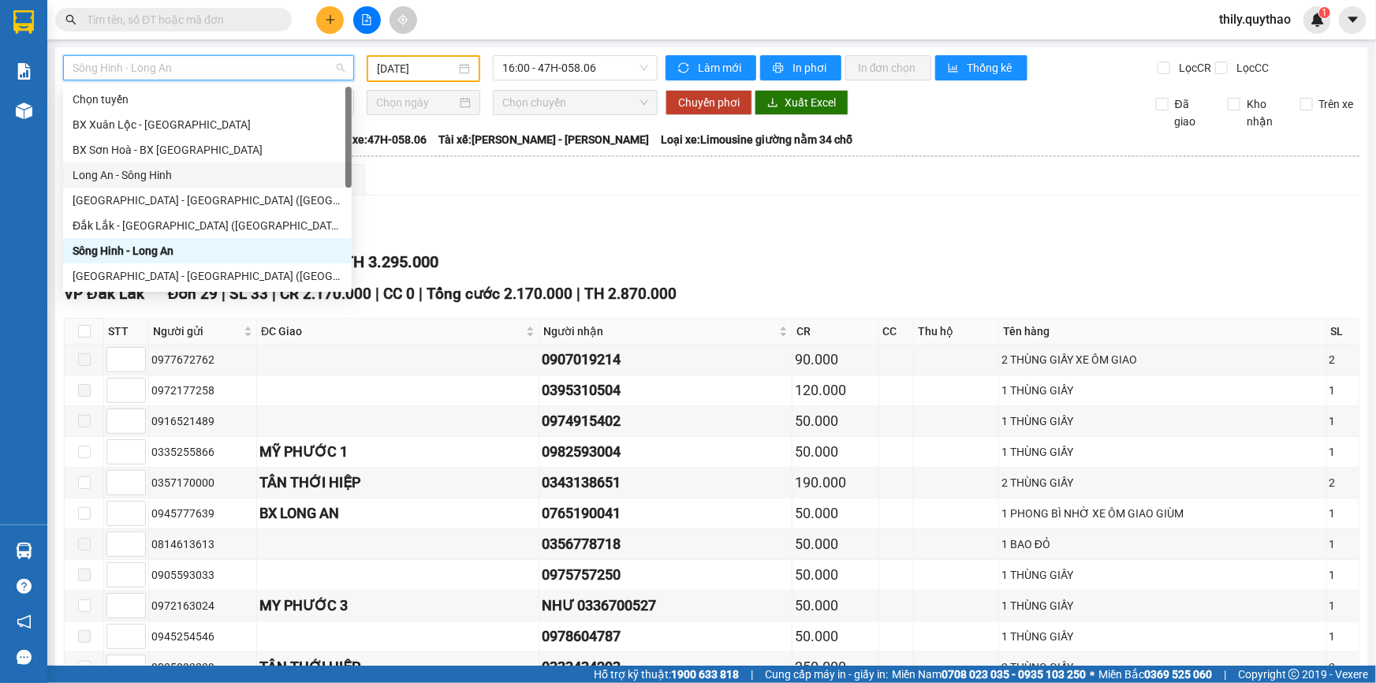
click at [218, 177] on div "Long An - Sông Hinh" at bounding box center [208, 174] width 270 height 17
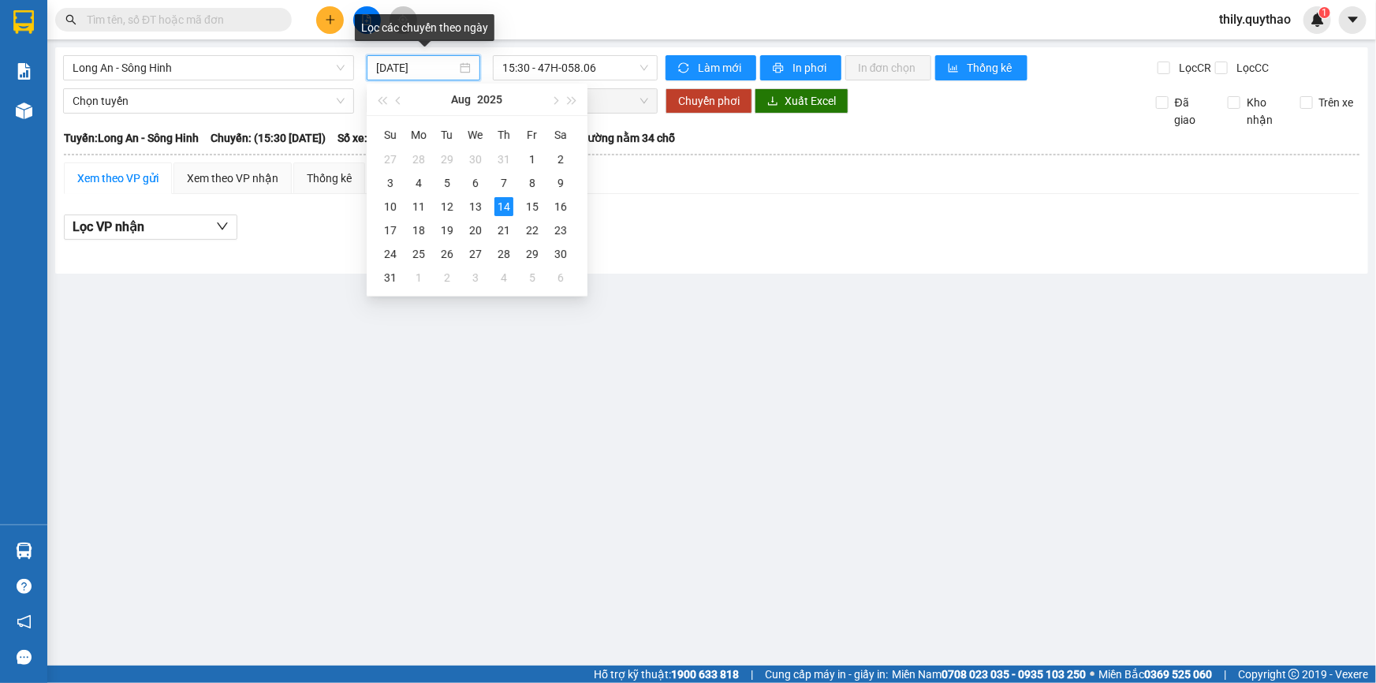
click at [434, 68] on input "[DATE]" at bounding box center [416, 67] width 80 height 17
click at [469, 204] on div "13" at bounding box center [475, 206] width 19 height 19
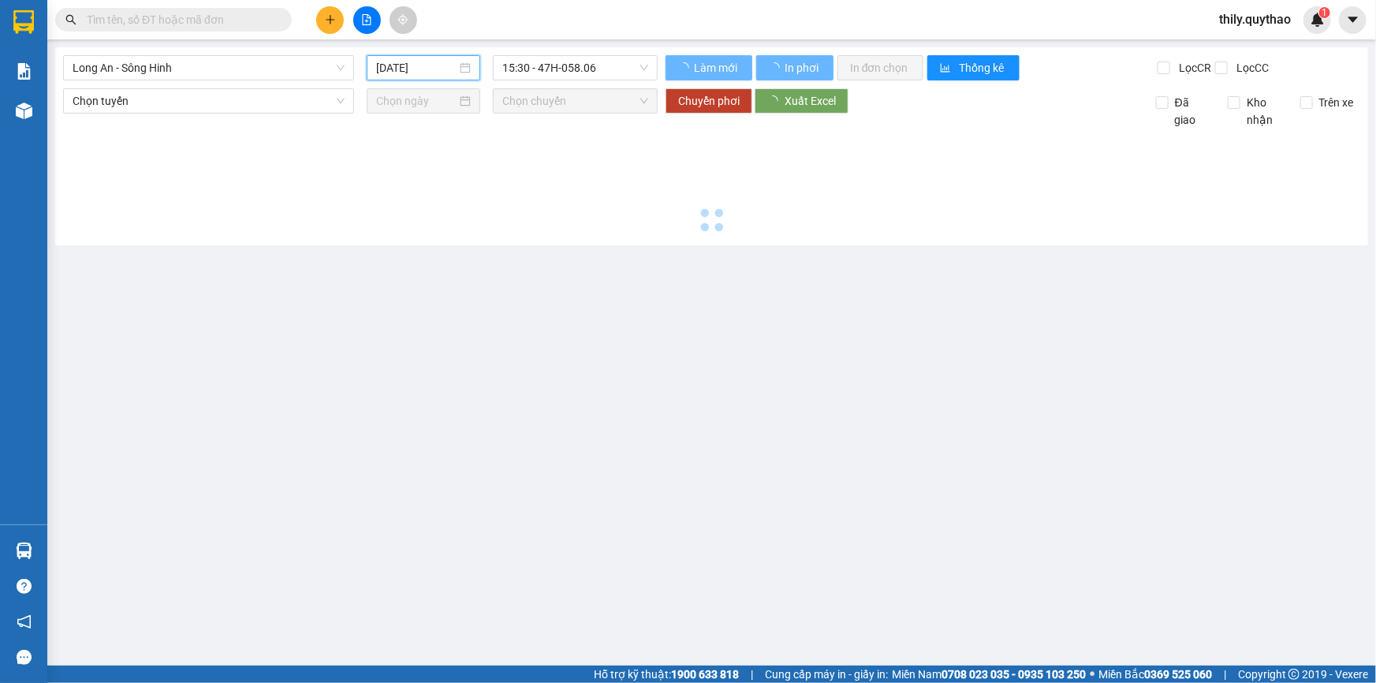
type input "[DATE]"
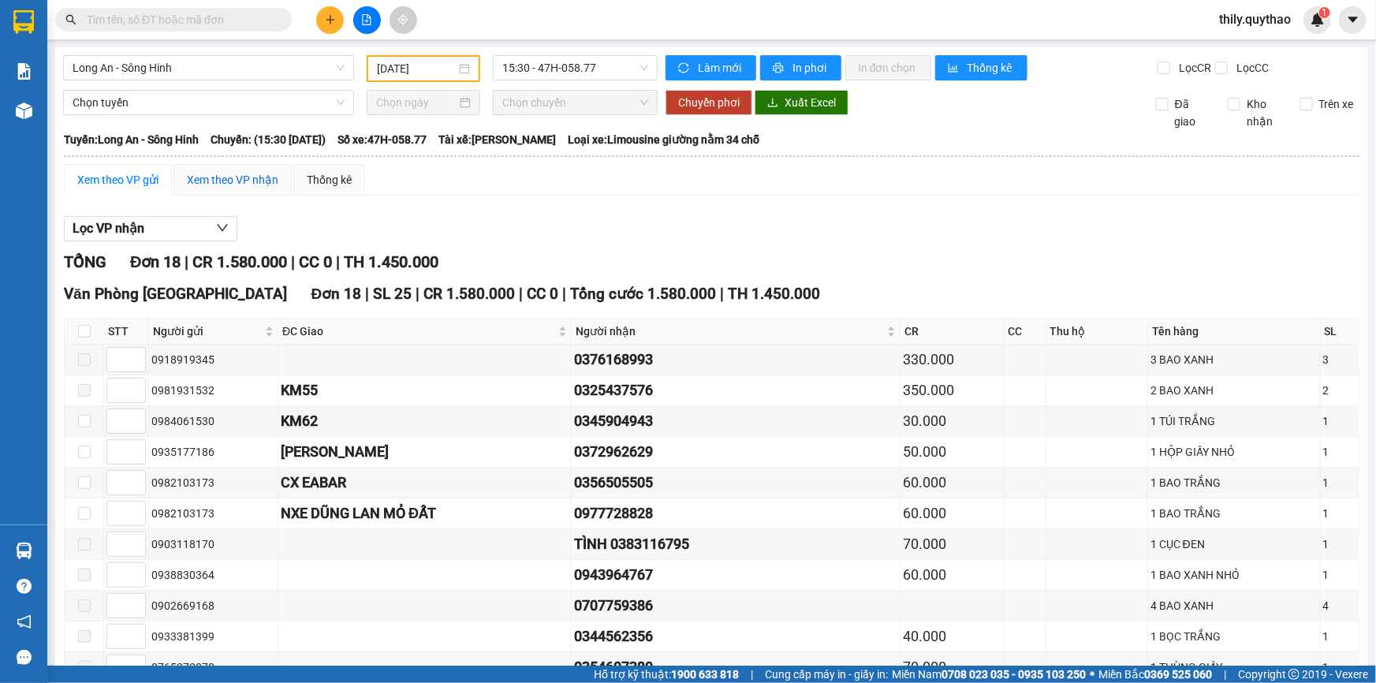
click at [255, 181] on div "Xem theo VP nhận" at bounding box center [232, 179] width 91 height 17
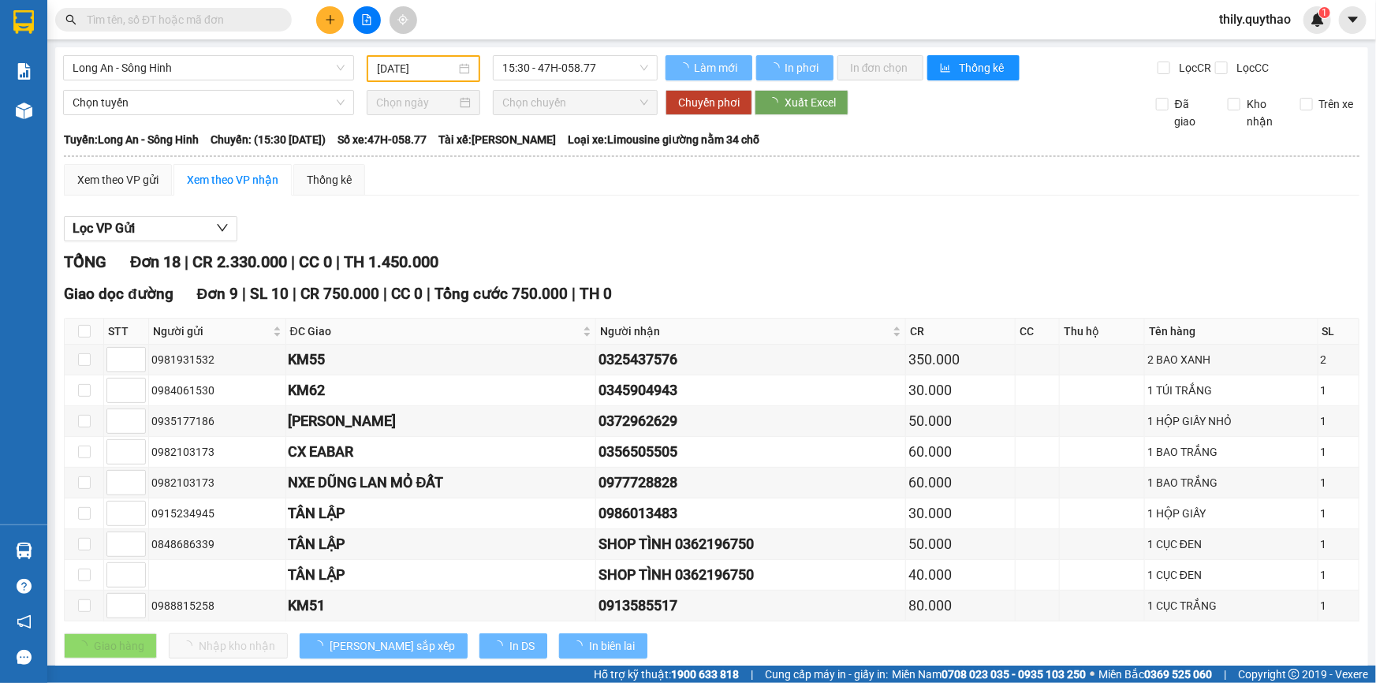
type input "2"
type input "3"
type input "4"
type input "5"
type input "6"
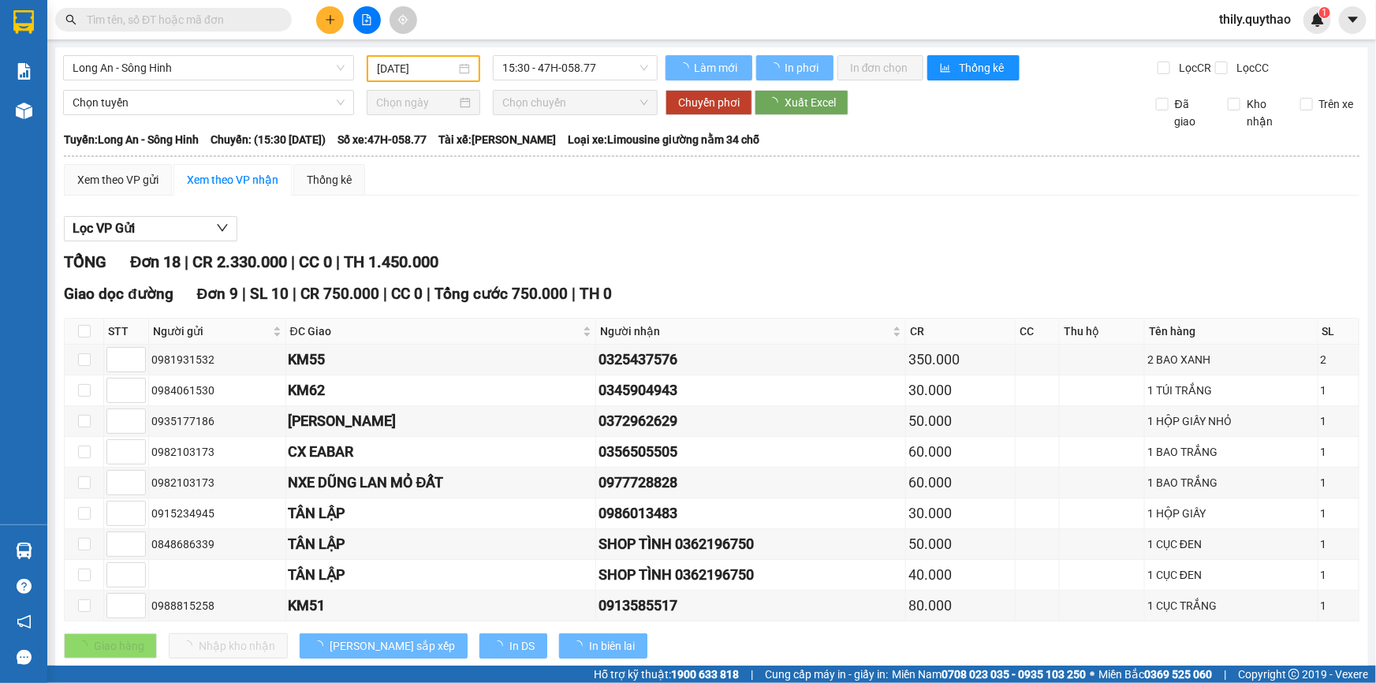
type input "7"
type input "8"
type input "1"
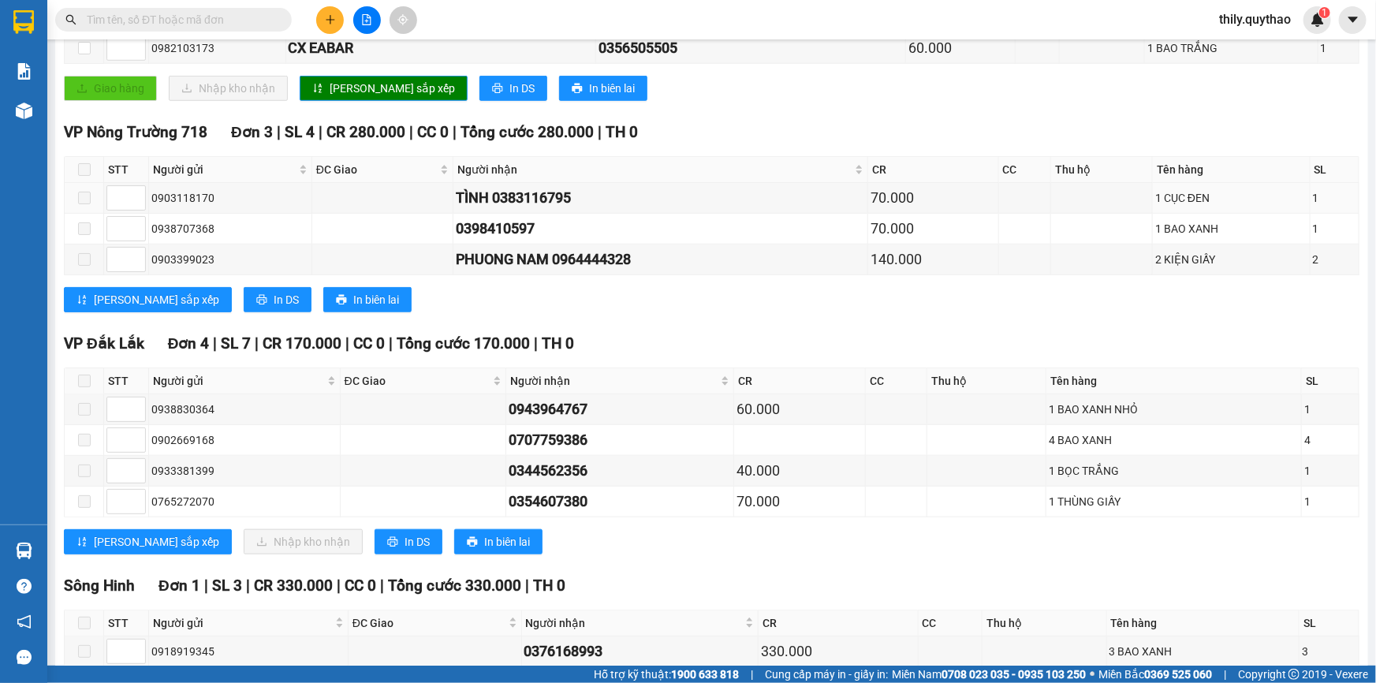
scroll to position [573, 0]
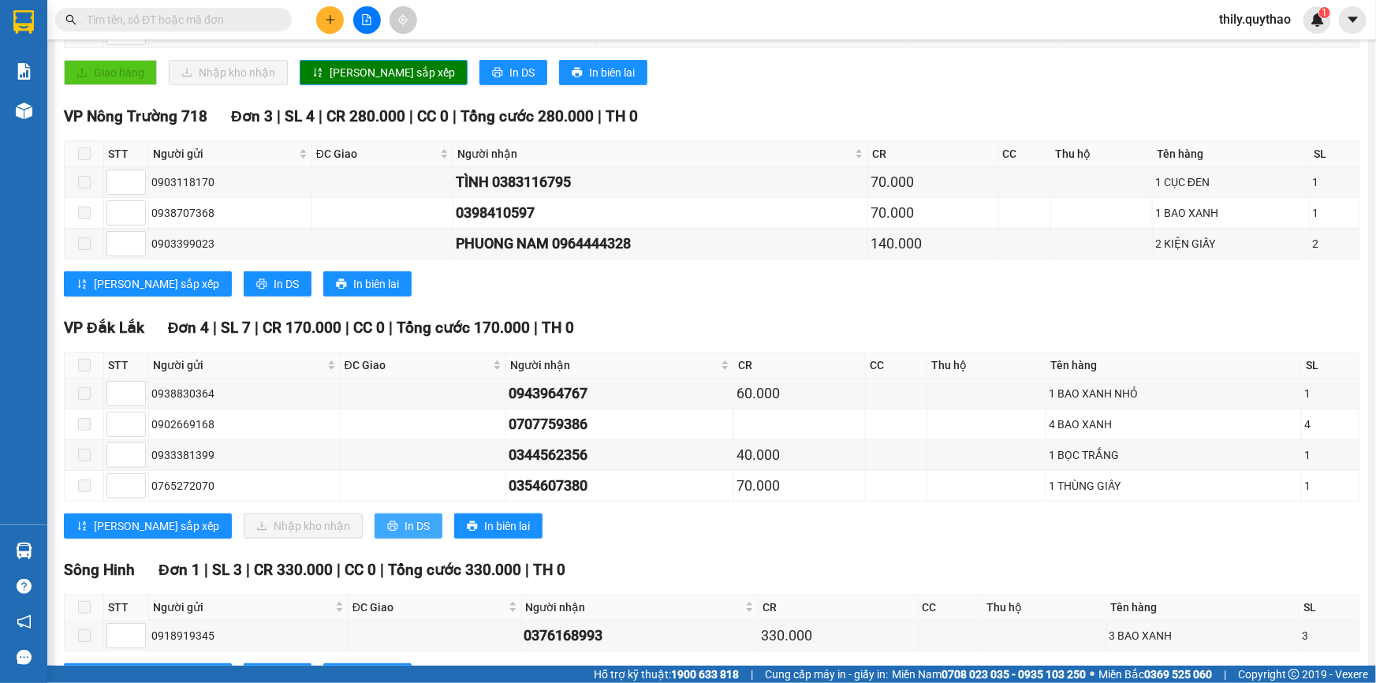
click at [405, 520] on span "In DS" at bounding box center [417, 525] width 25 height 17
